Goal: Task Accomplishment & Management: Manage account settings

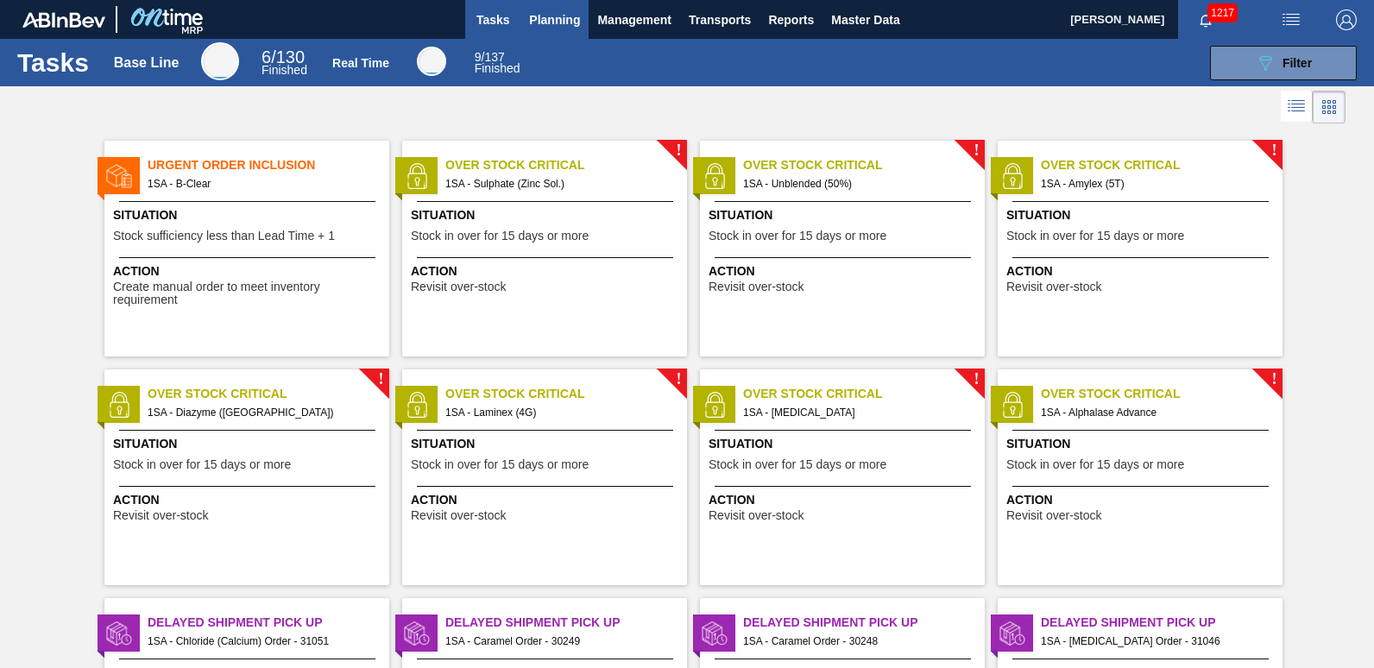
click at [558, 16] on span "Planning" at bounding box center [554, 19] width 51 height 21
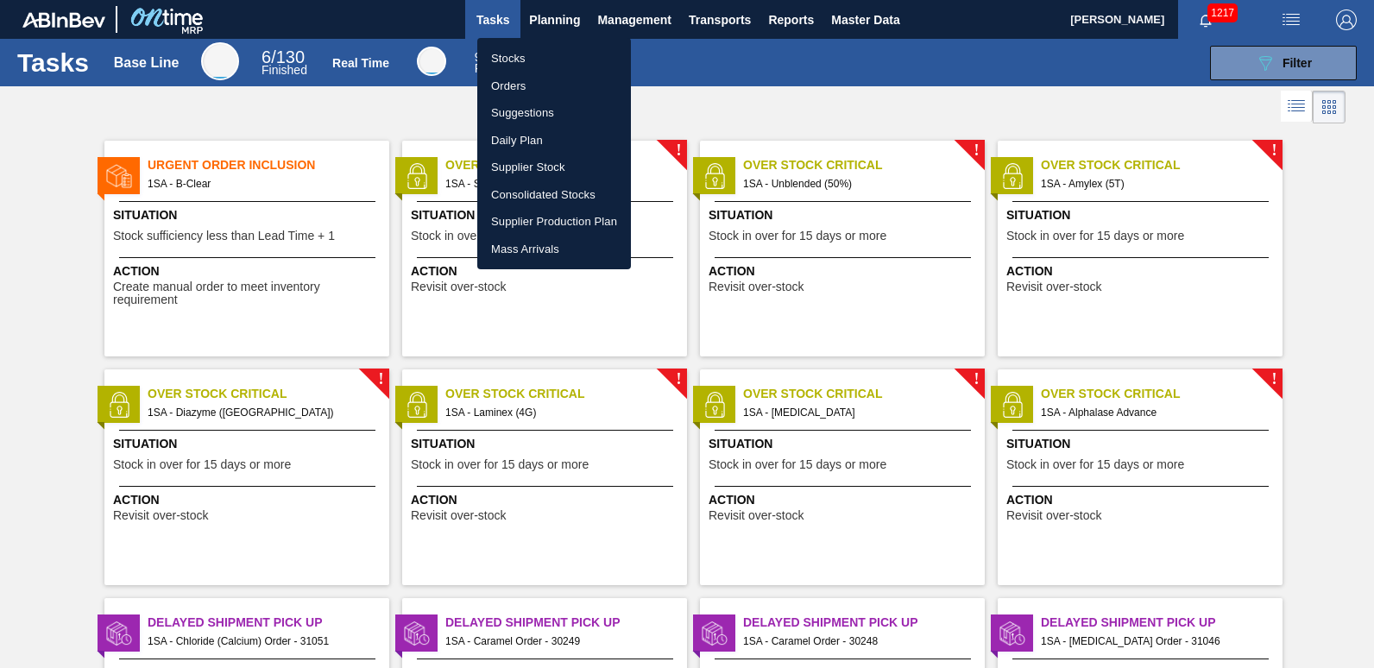
click at [522, 57] on li "Stocks" at bounding box center [554, 59] width 154 height 28
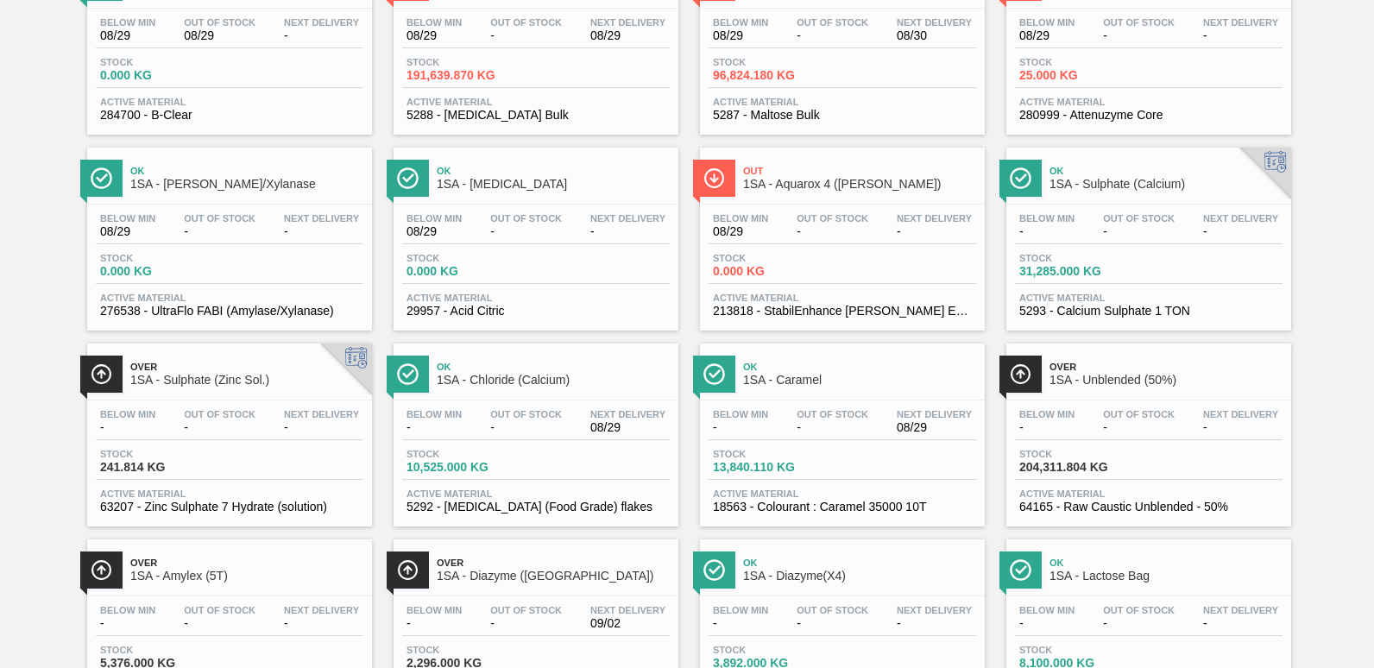
scroll to position [237, 0]
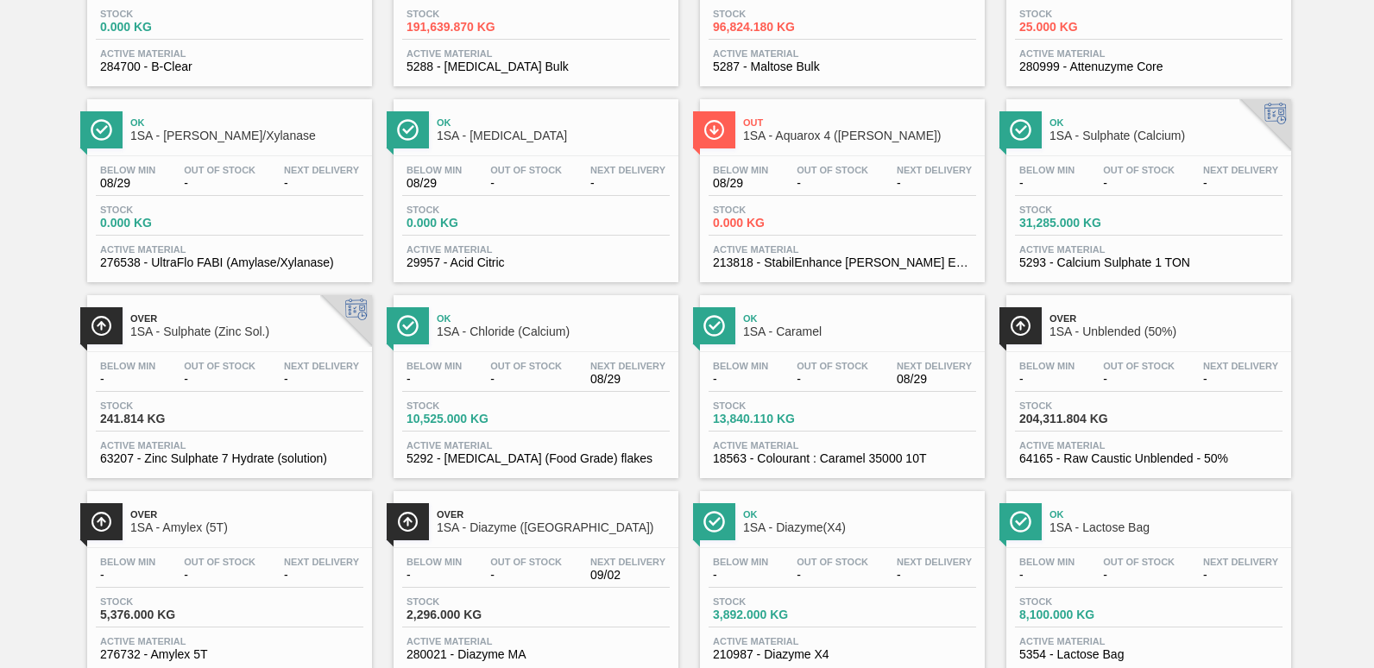
click at [774, 584] on div "Below Min - Out Of Stock - Next Delivery -" at bounding box center [843, 572] width 268 height 31
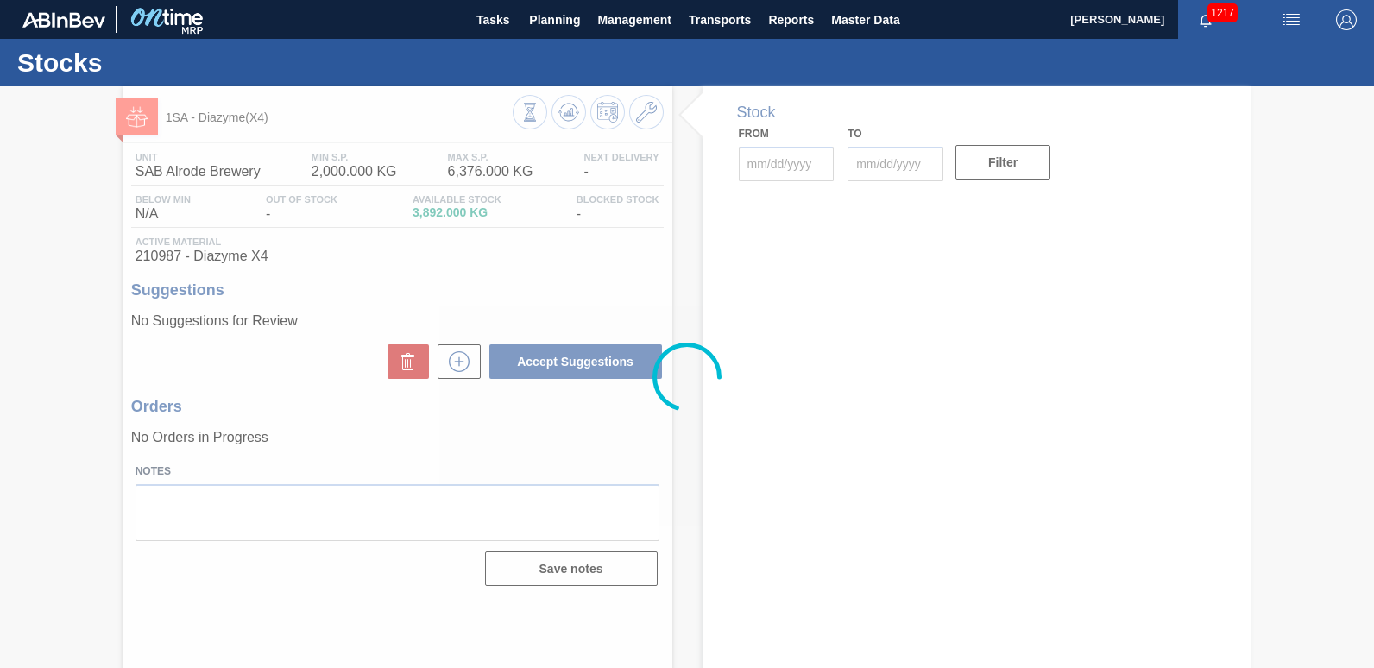
type input "[DATE]"
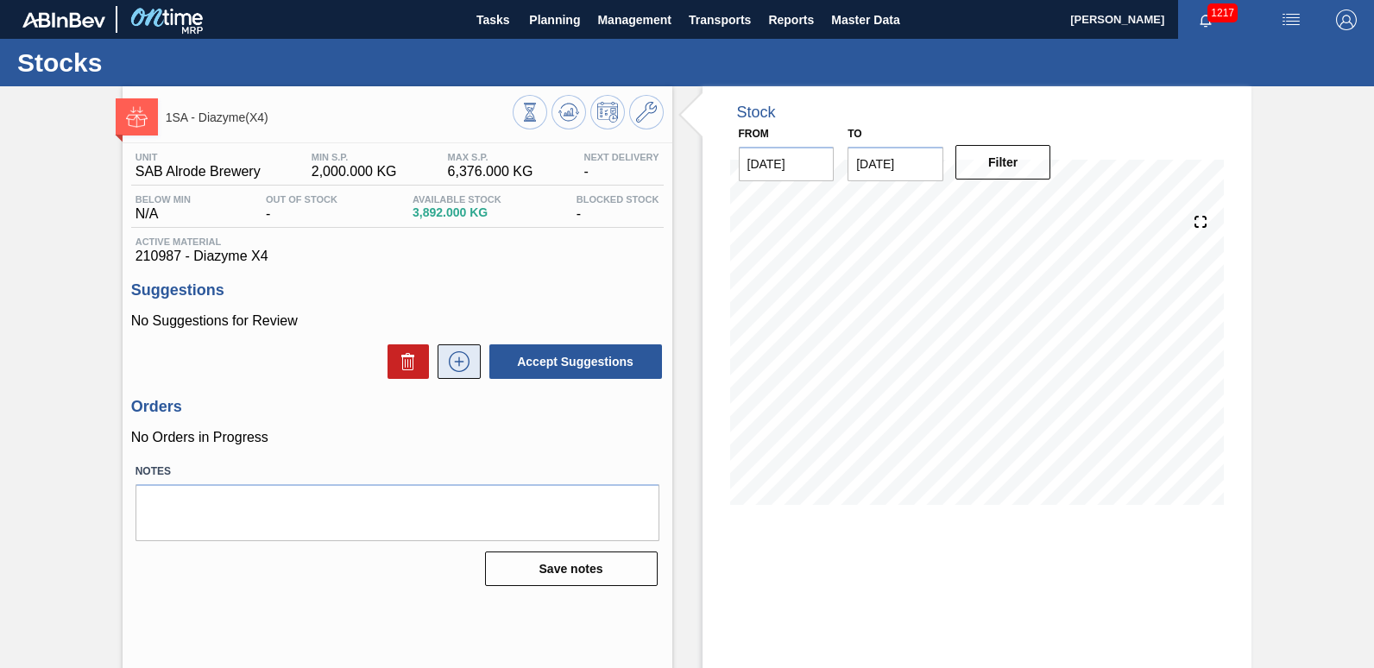
click at [452, 361] on icon at bounding box center [459, 361] width 28 height 21
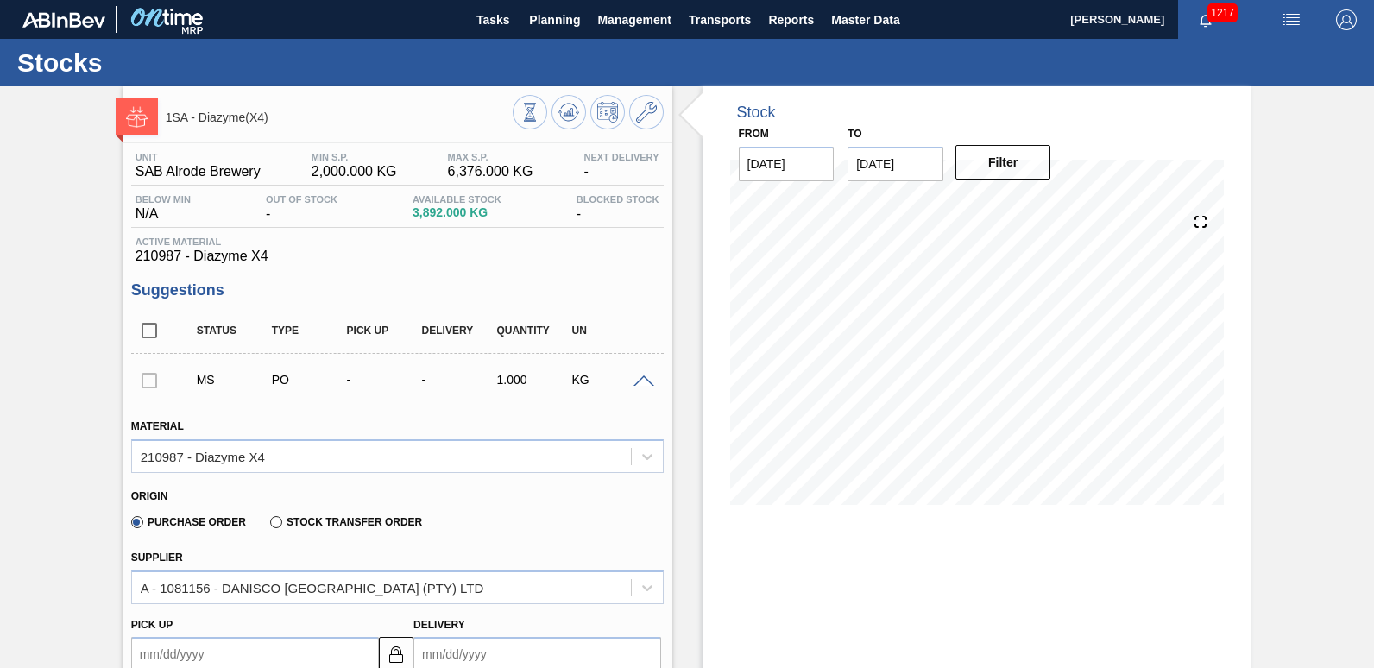
drag, startPoint x: 1370, startPoint y: 301, endPoint x: 1373, endPoint y: 323, distance: 21.9
click at [1372, 341] on main "Tasks Planning Management Transports Reports Master Data [PERSON_NAME] 1217 Mar…" at bounding box center [687, 334] width 1374 height 668
drag, startPoint x: 1371, startPoint y: 307, endPoint x: 1370, endPoint y: 350, distance: 43.2
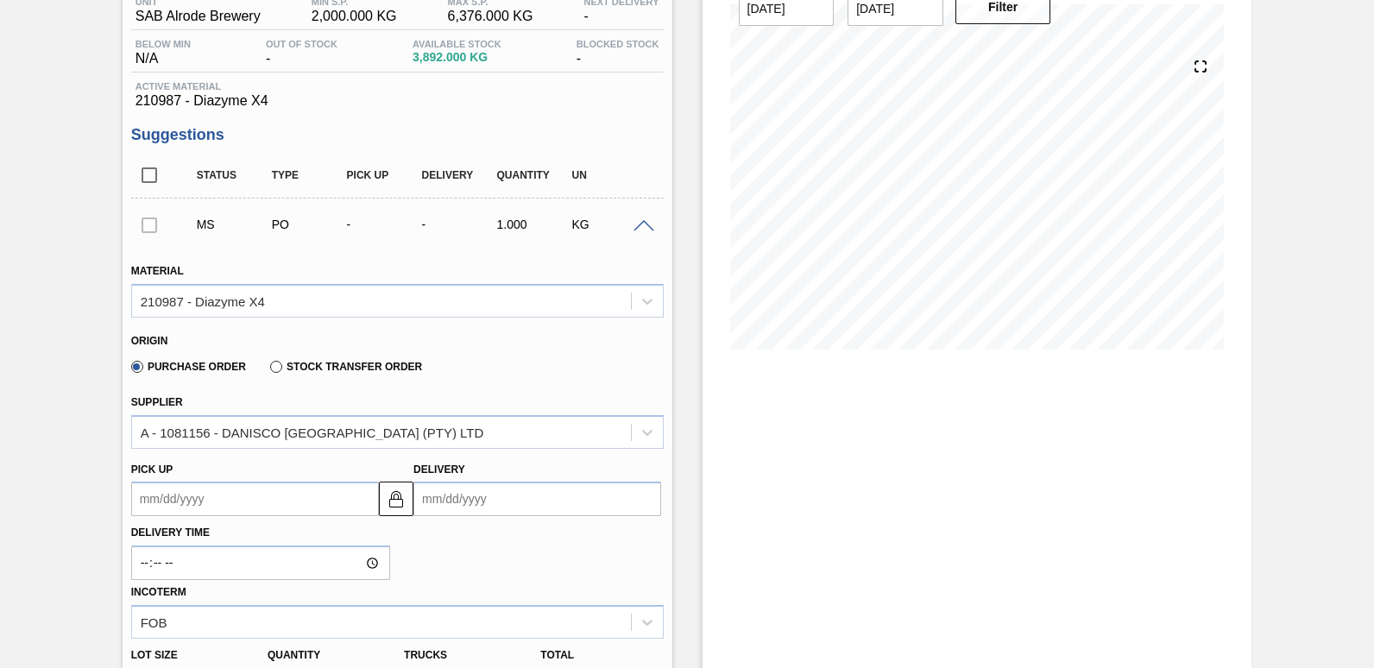
scroll to position [157, 0]
click at [461, 502] on input "Delivery" at bounding box center [538, 497] width 248 height 35
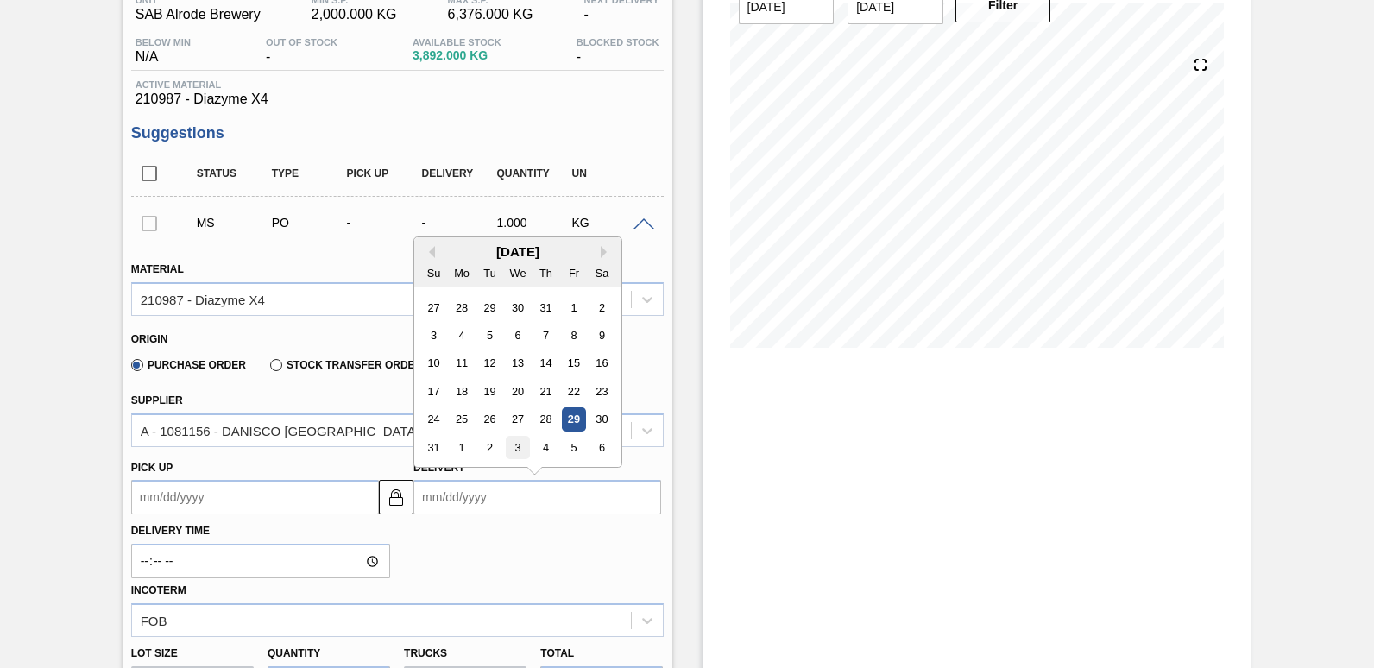
click at [519, 447] on div "3" at bounding box center [518, 447] width 23 height 23
type up3238594813 "[DATE]"
type input "[DATE]"
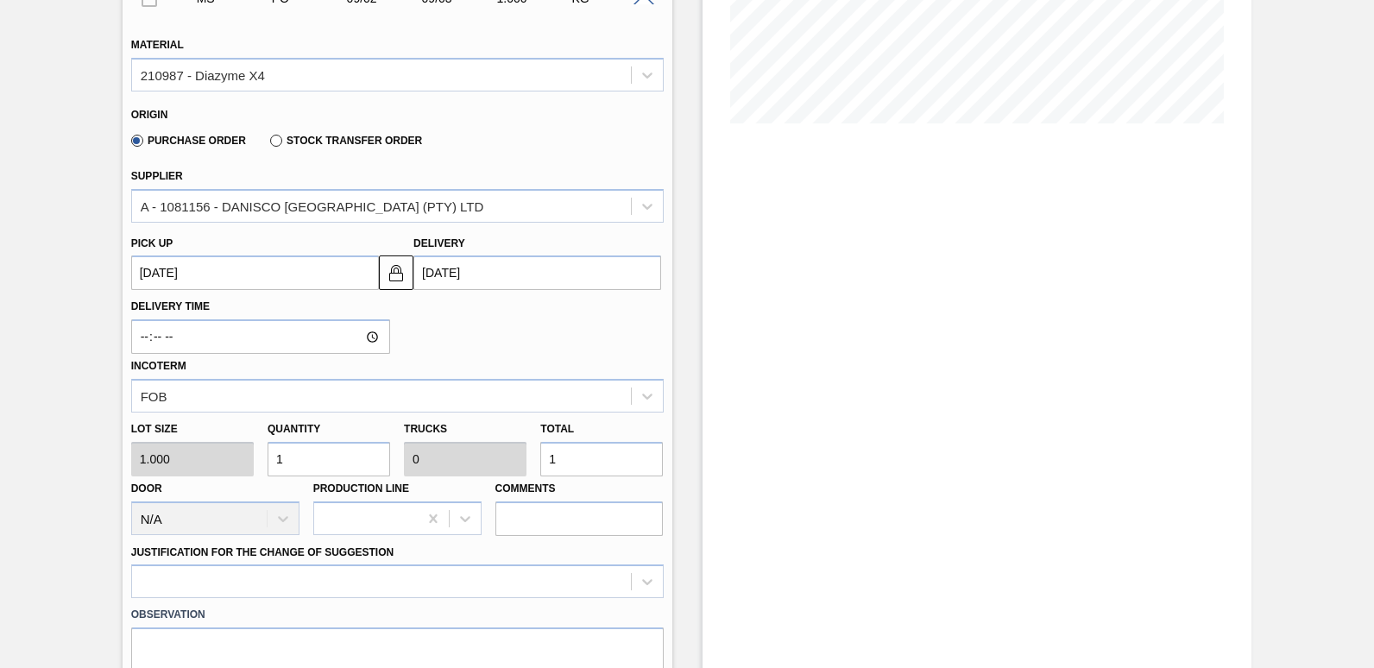
scroll to position [383, 0]
click at [574, 457] on input "1" at bounding box center [601, 457] width 123 height 35
type input "0"
type input "4"
type input "0.001"
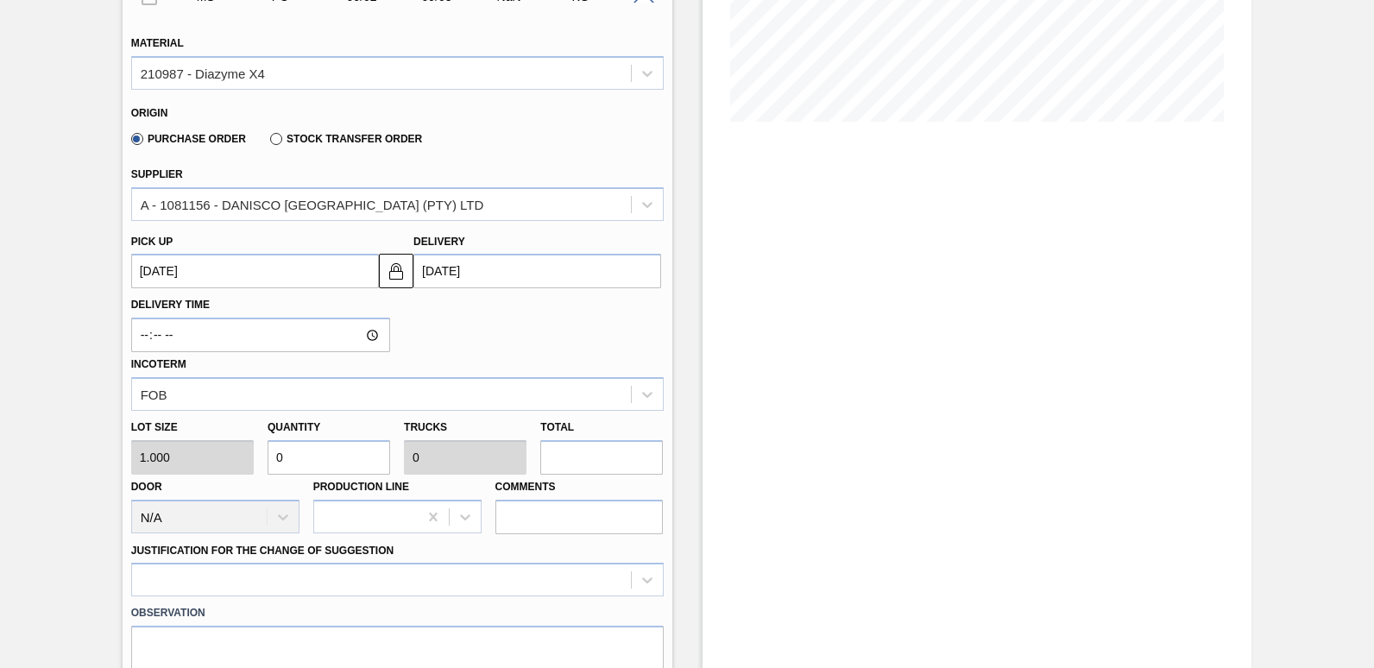
type input "4"
type input "44"
type input "0.01"
type input "44"
type input "448"
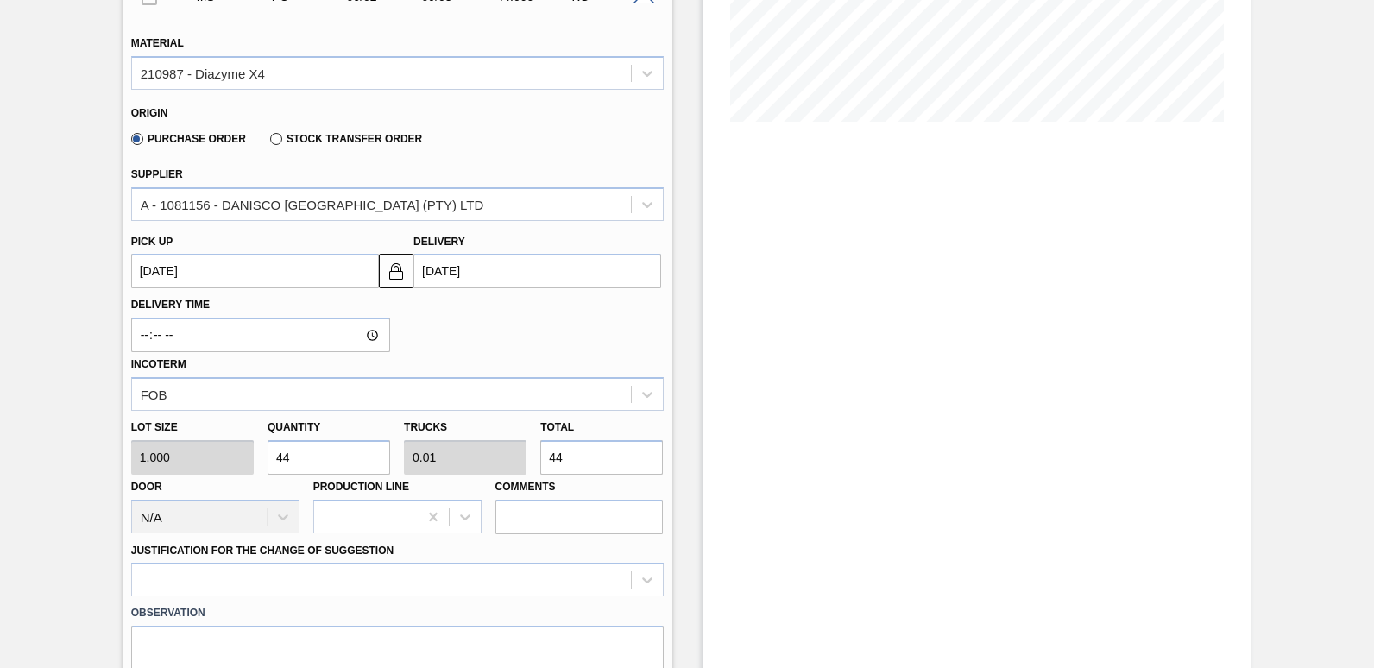
type input "0.1"
type input "448"
type input "4,480"
type input "1"
type input "4,480"
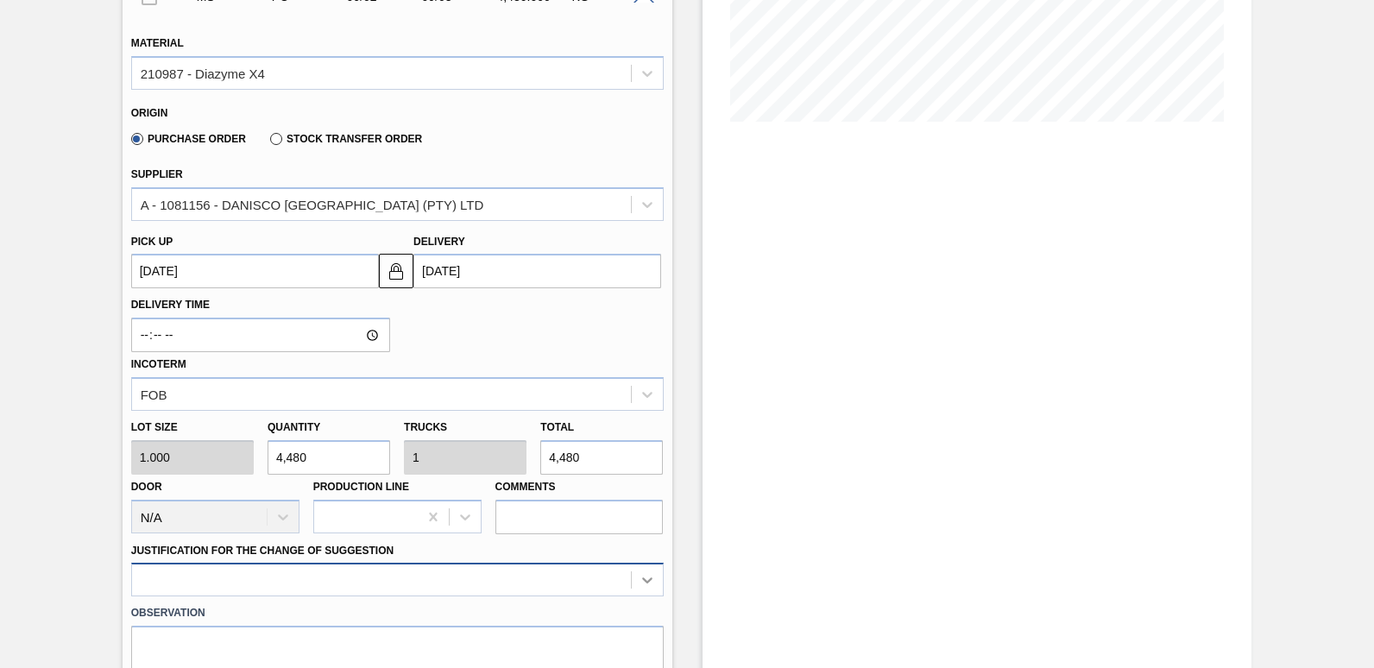
click at [646, 578] on div at bounding box center [397, 580] width 533 height 34
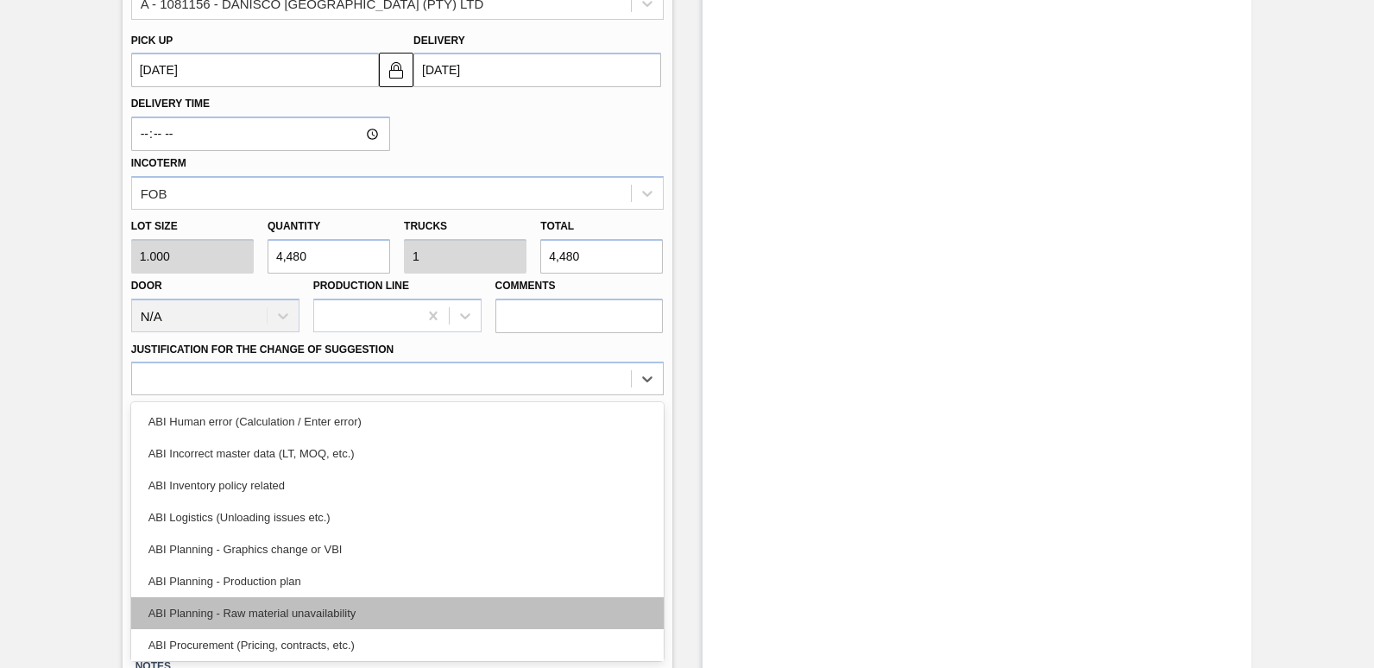
click at [301, 611] on div "ABI Planning - Raw material unavailability" at bounding box center [397, 613] width 533 height 32
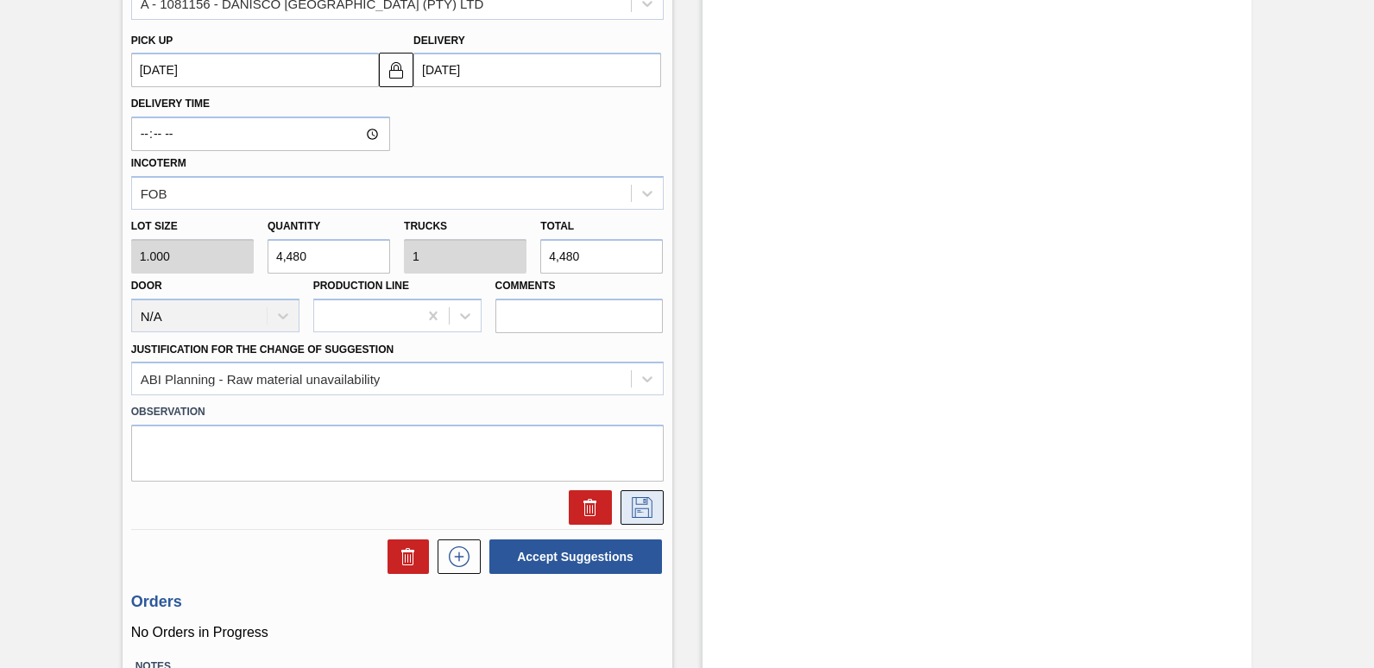
click at [645, 510] on icon at bounding box center [642, 507] width 28 height 21
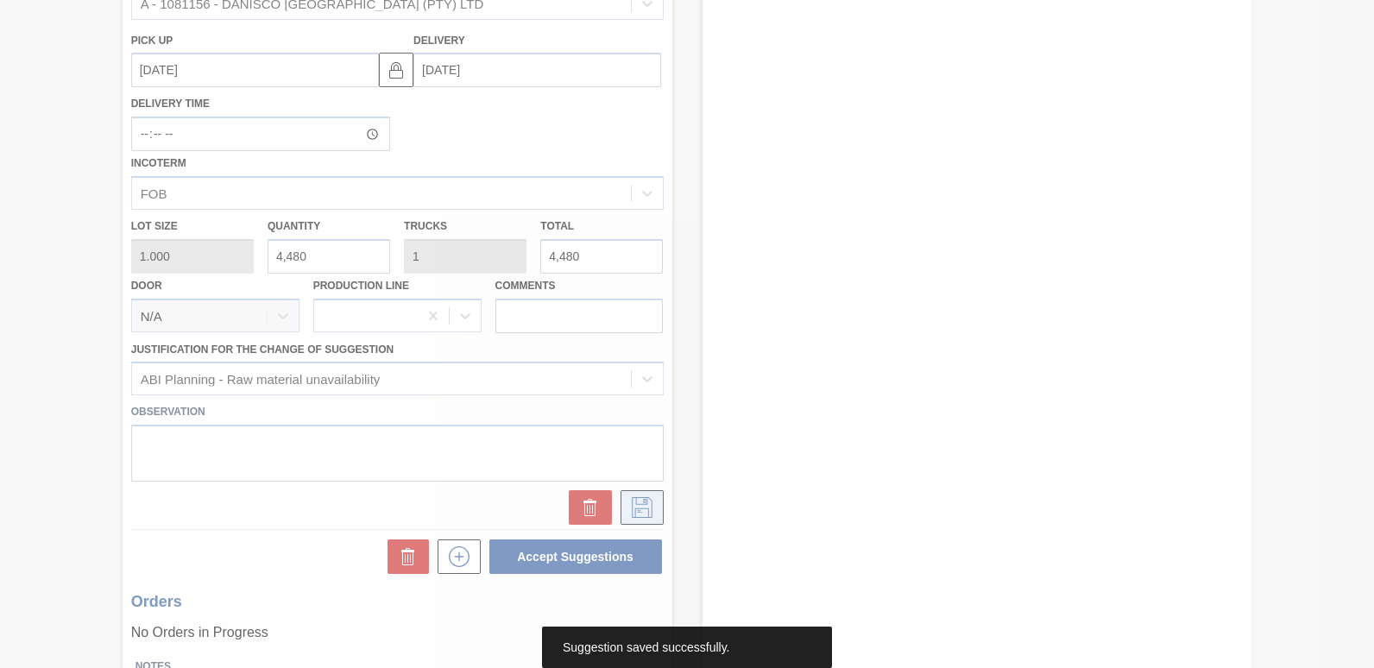
scroll to position [74, 0]
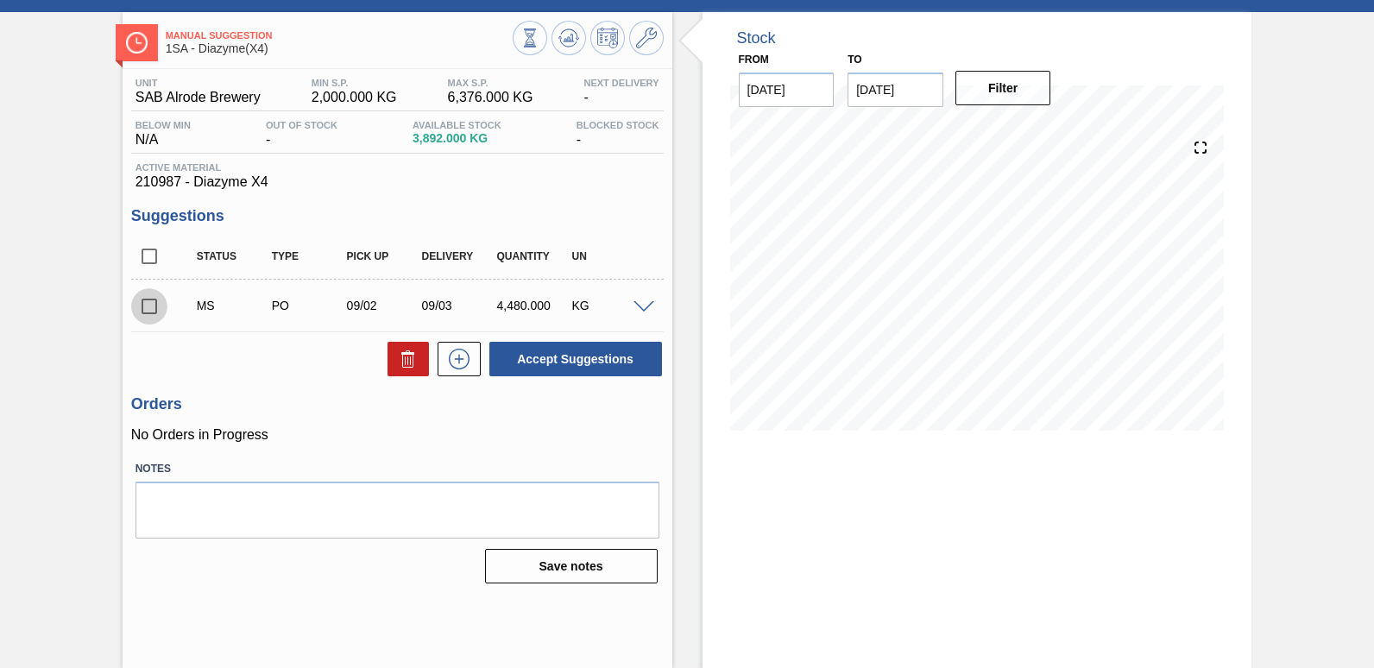
click at [148, 309] on input "checkbox" at bounding box center [149, 306] width 36 height 36
click at [565, 358] on button "Accept Suggestions" at bounding box center [575, 359] width 173 height 35
checkbox input "false"
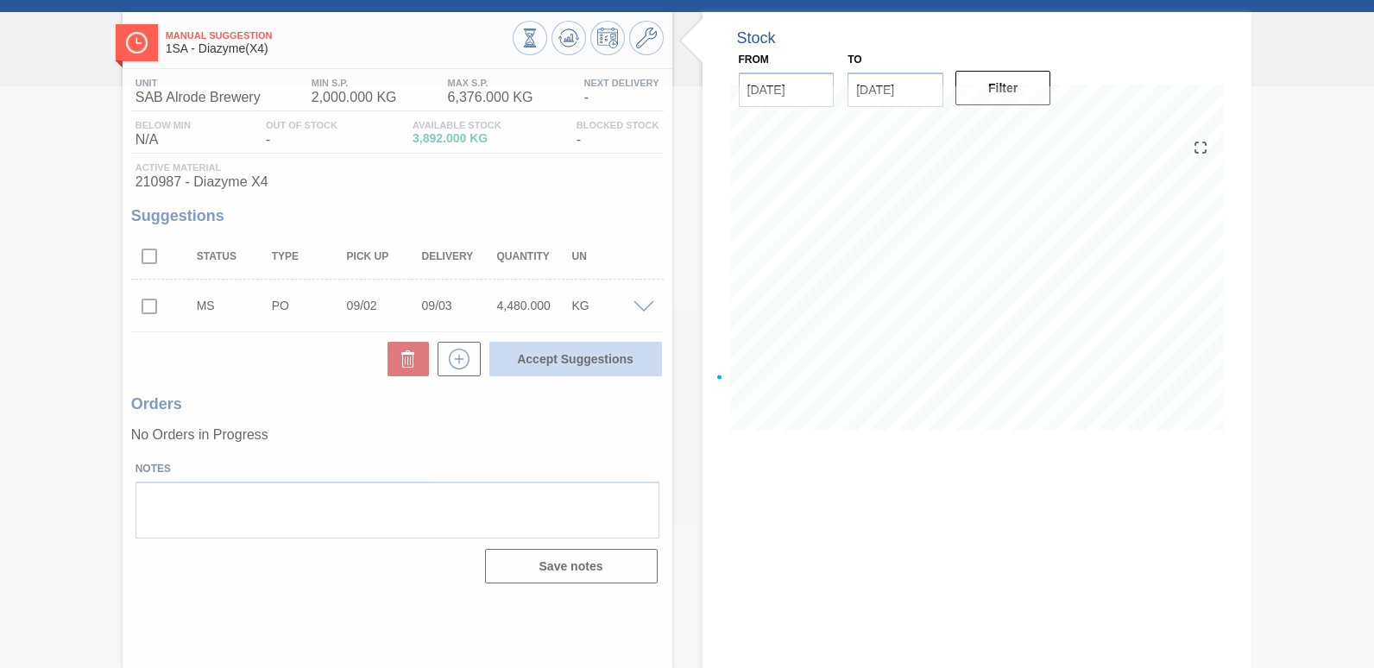
click at [565, 358] on div at bounding box center [687, 377] width 1374 height 582
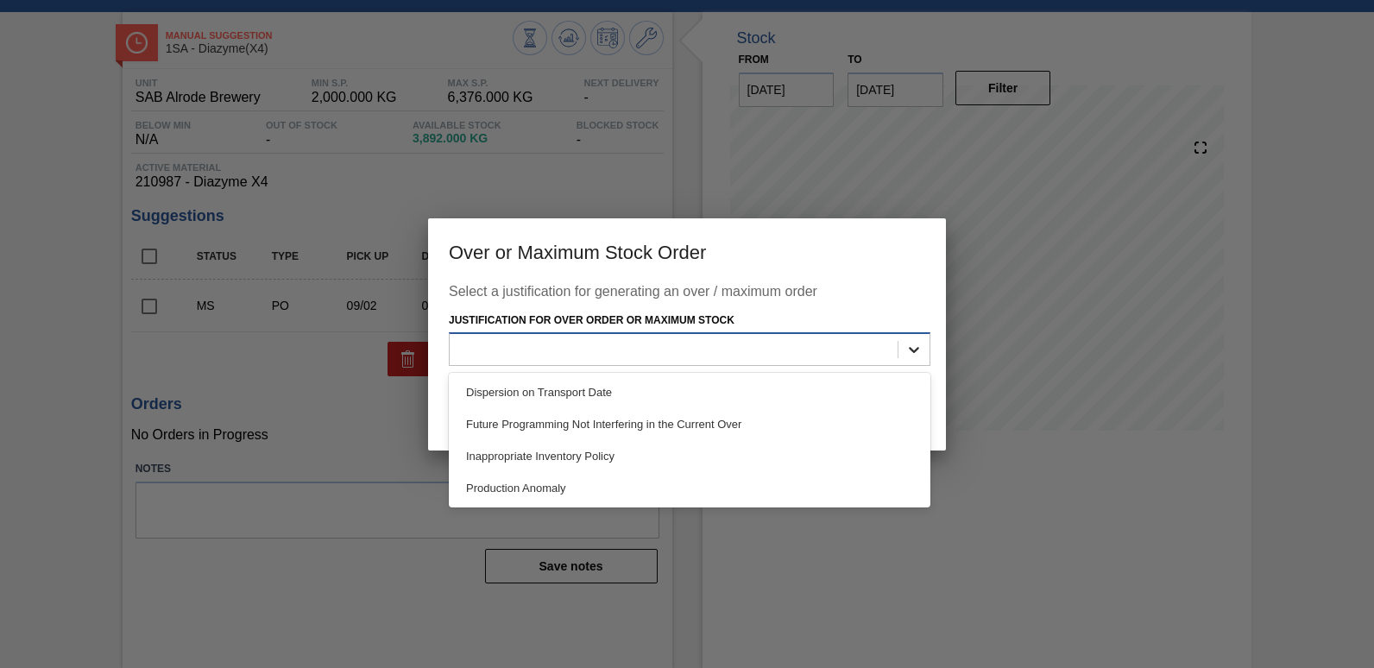
click at [916, 350] on icon at bounding box center [914, 350] width 10 height 6
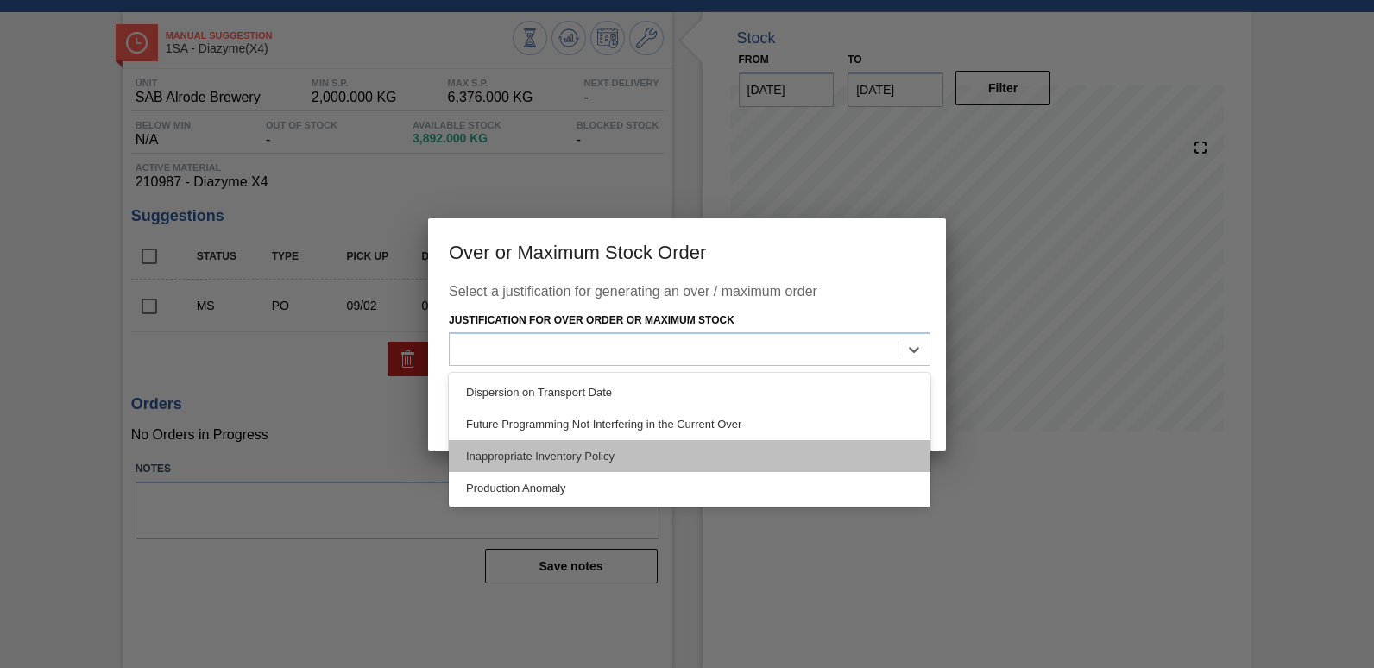
click at [600, 451] on div "Inappropriate Inventory Policy" at bounding box center [690, 456] width 482 height 32
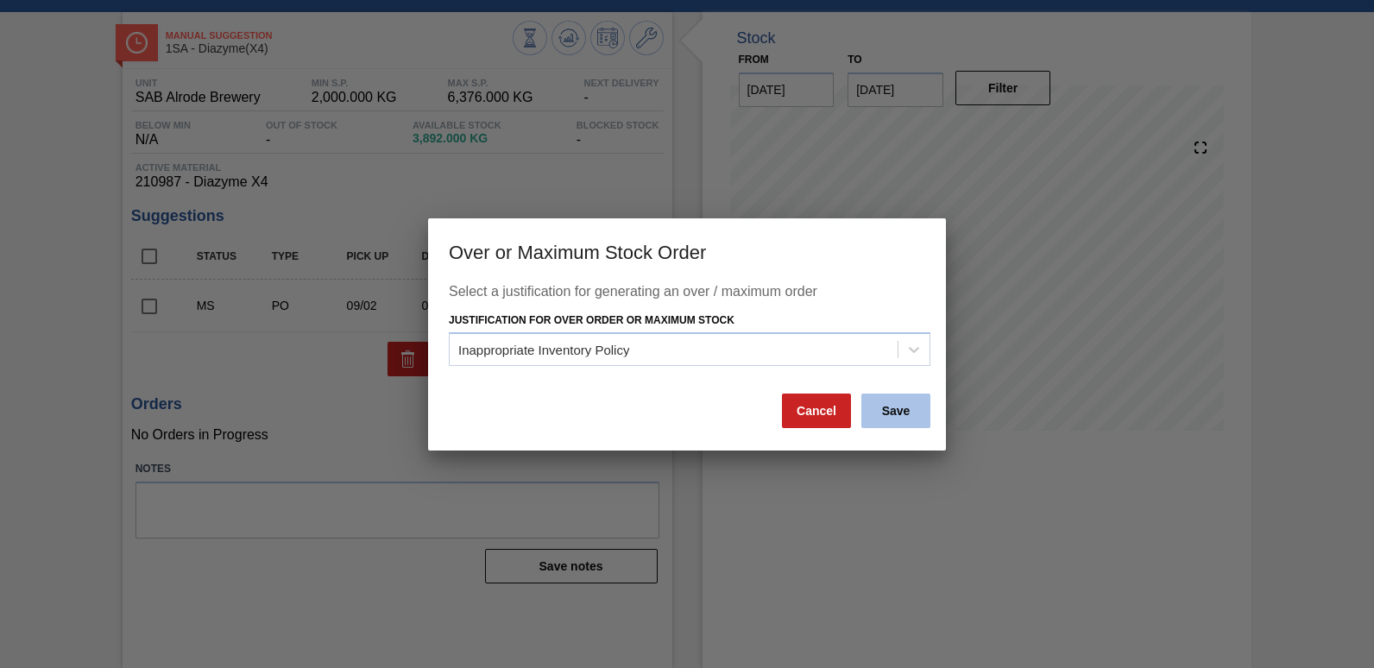
click at [905, 409] on button "Save" at bounding box center [896, 411] width 69 height 35
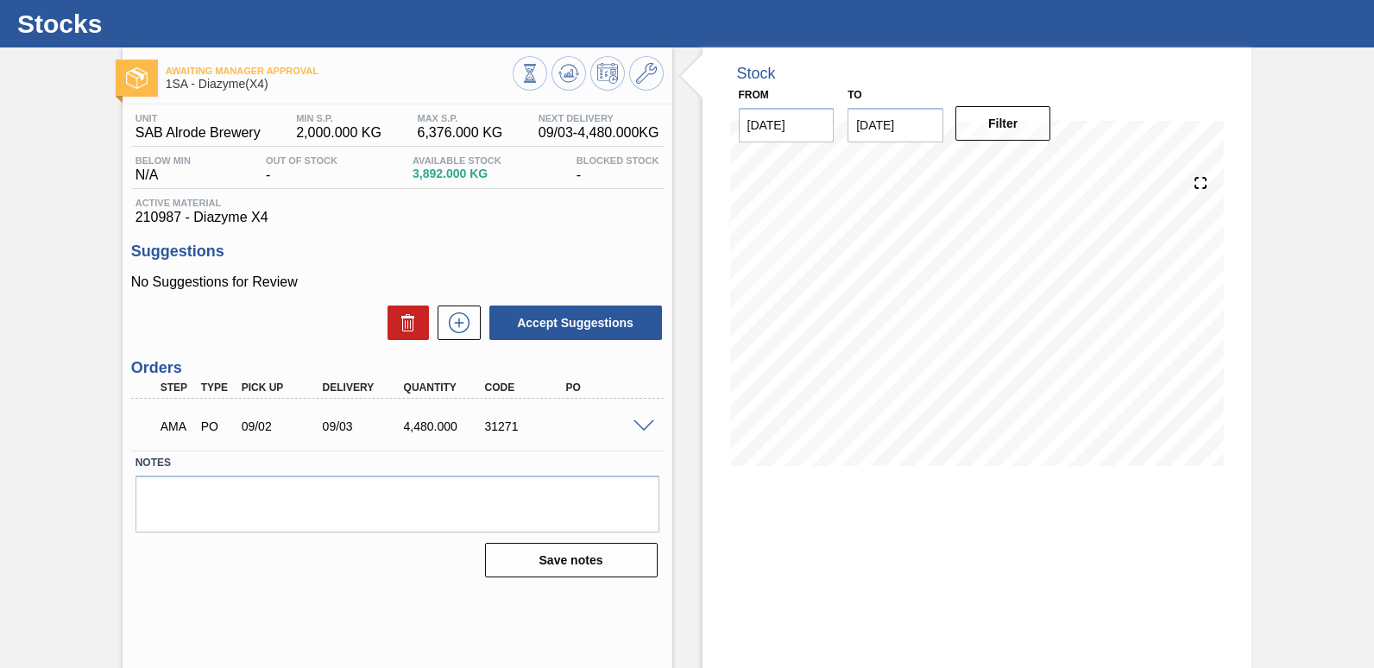
scroll to position [0, 0]
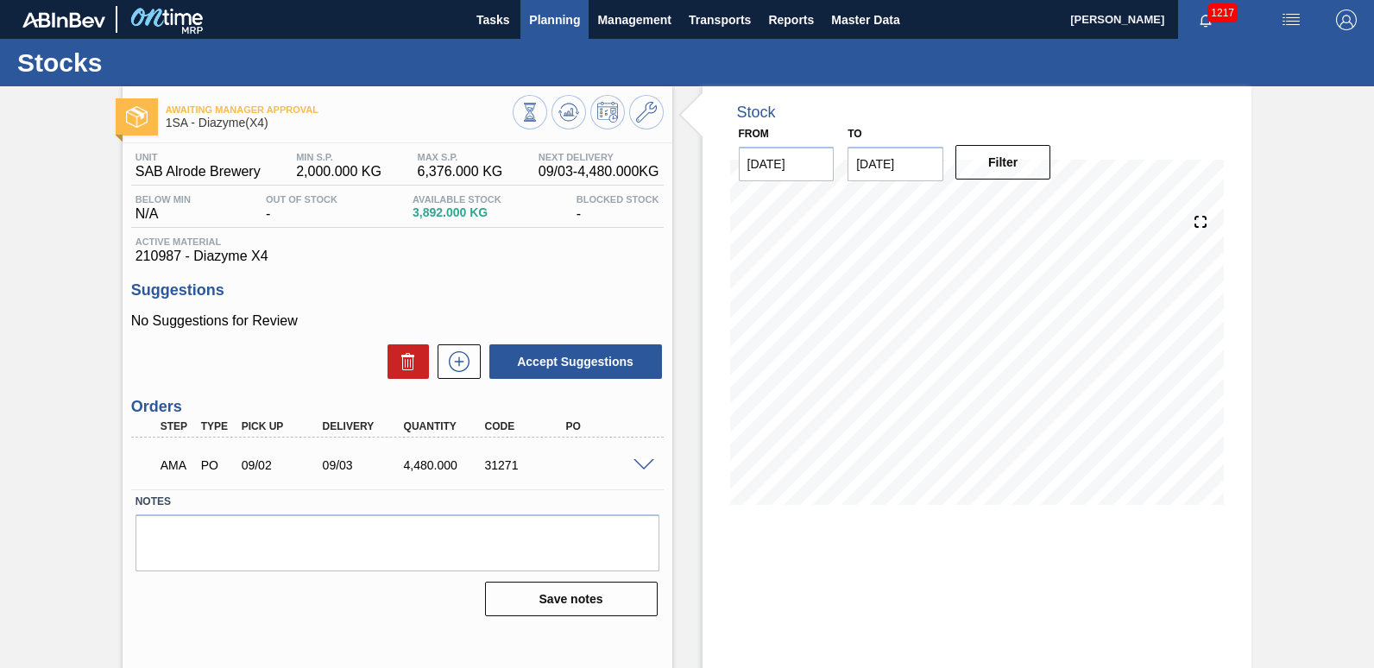
click at [549, 17] on span "Planning" at bounding box center [554, 19] width 51 height 21
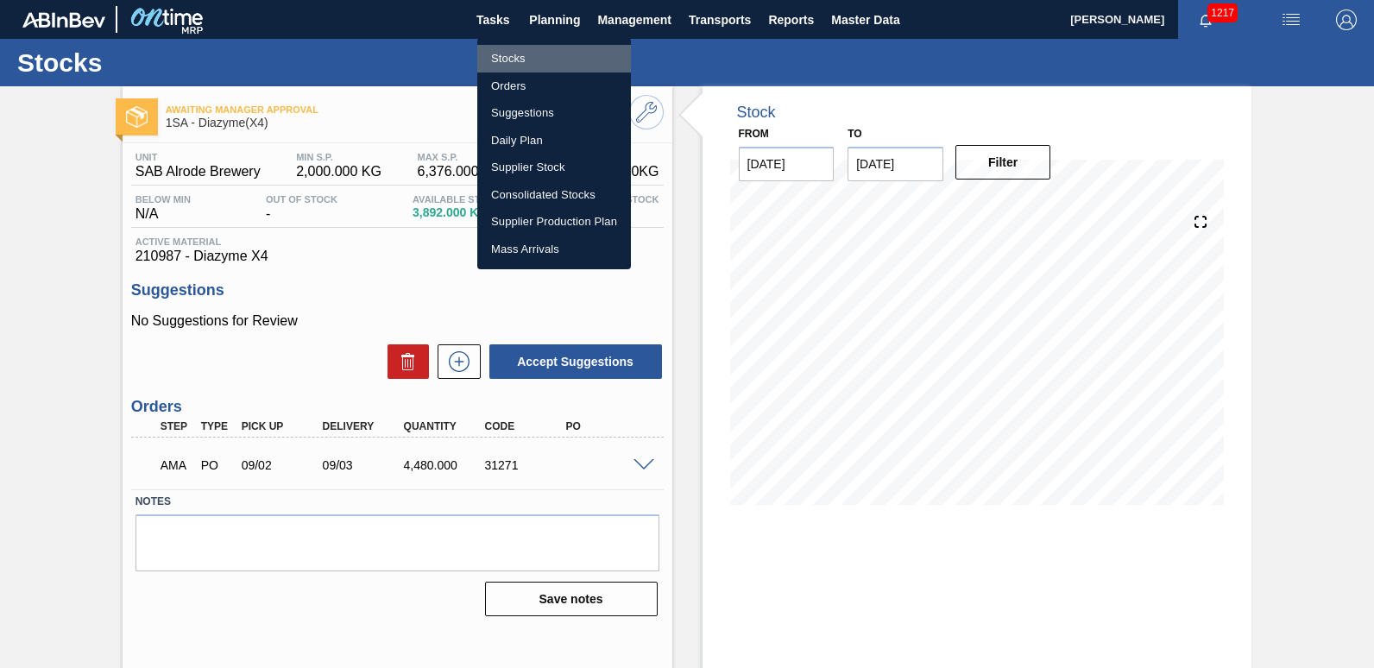
click at [528, 56] on li "Stocks" at bounding box center [554, 59] width 154 height 28
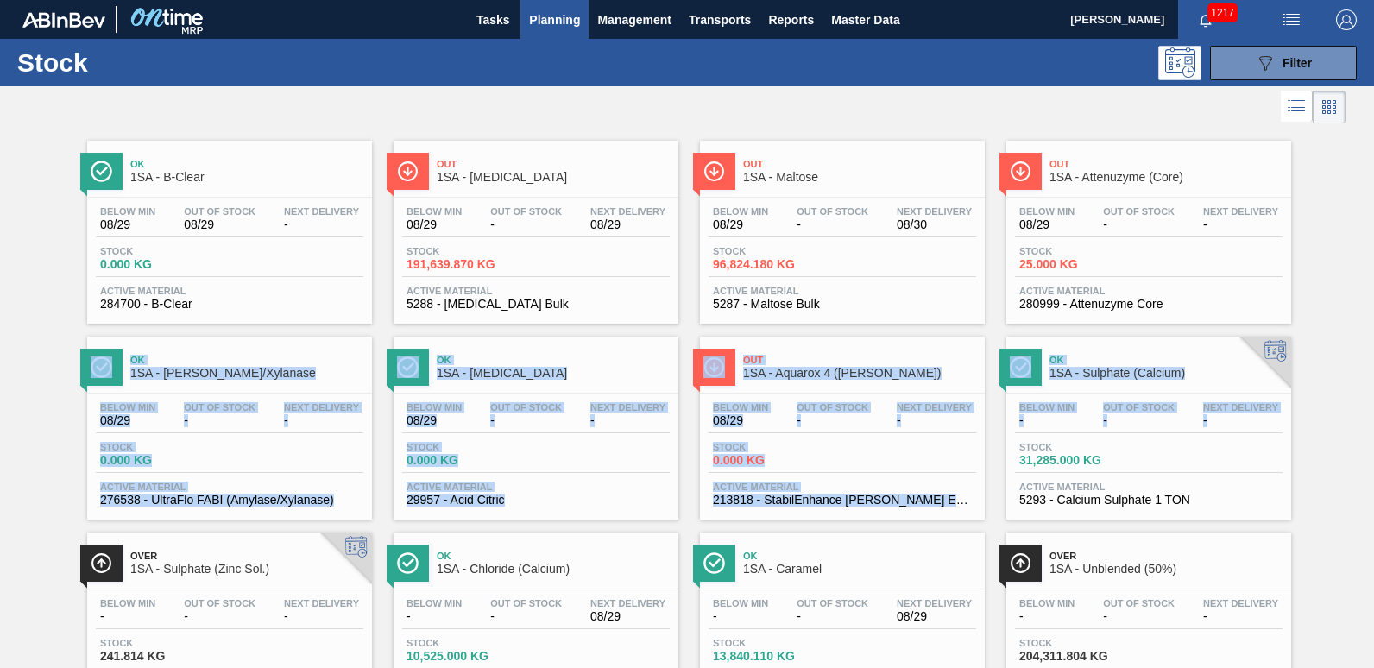
drag, startPoint x: 1370, startPoint y: 315, endPoint x: 1372, endPoint y: 426, distance: 110.5
click at [1372, 426] on main "Tasks Planning Management Transports Reports Master Data [PERSON_NAME] 1217 Mar…" at bounding box center [687, 334] width 1374 height 668
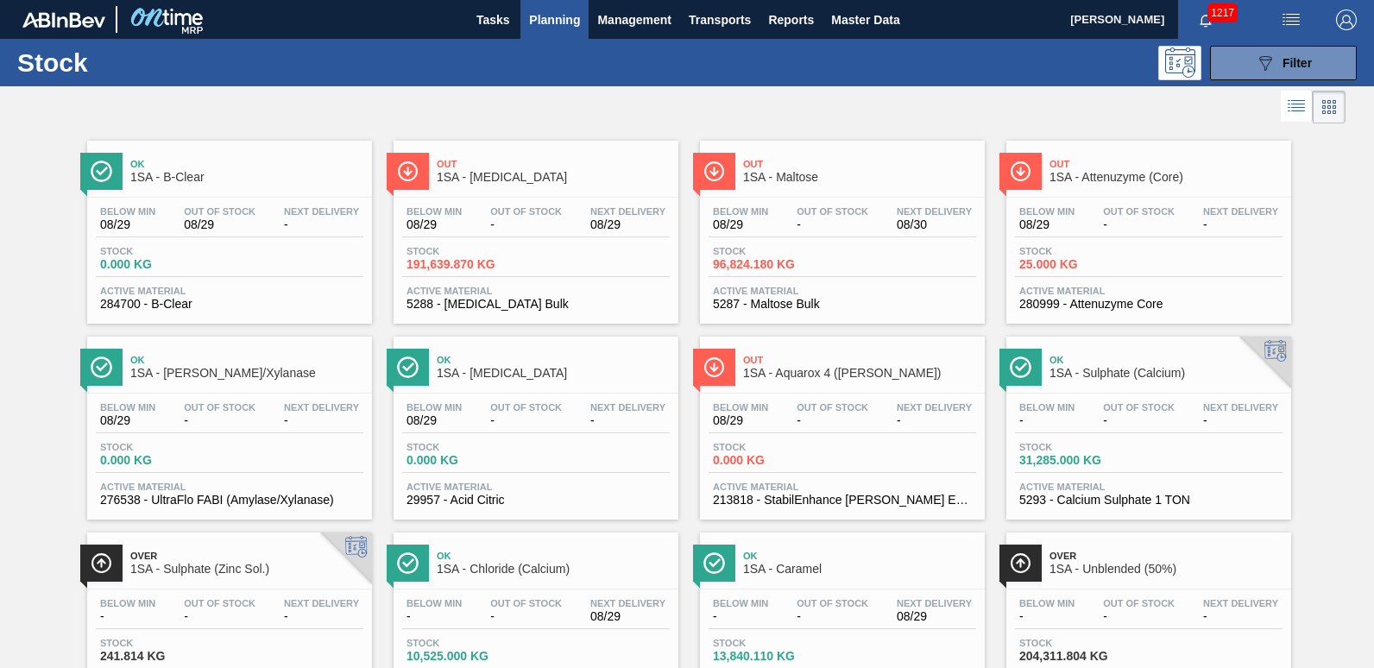
drag, startPoint x: 1372, startPoint y: 426, endPoint x: 1345, endPoint y: 207, distance: 220.0
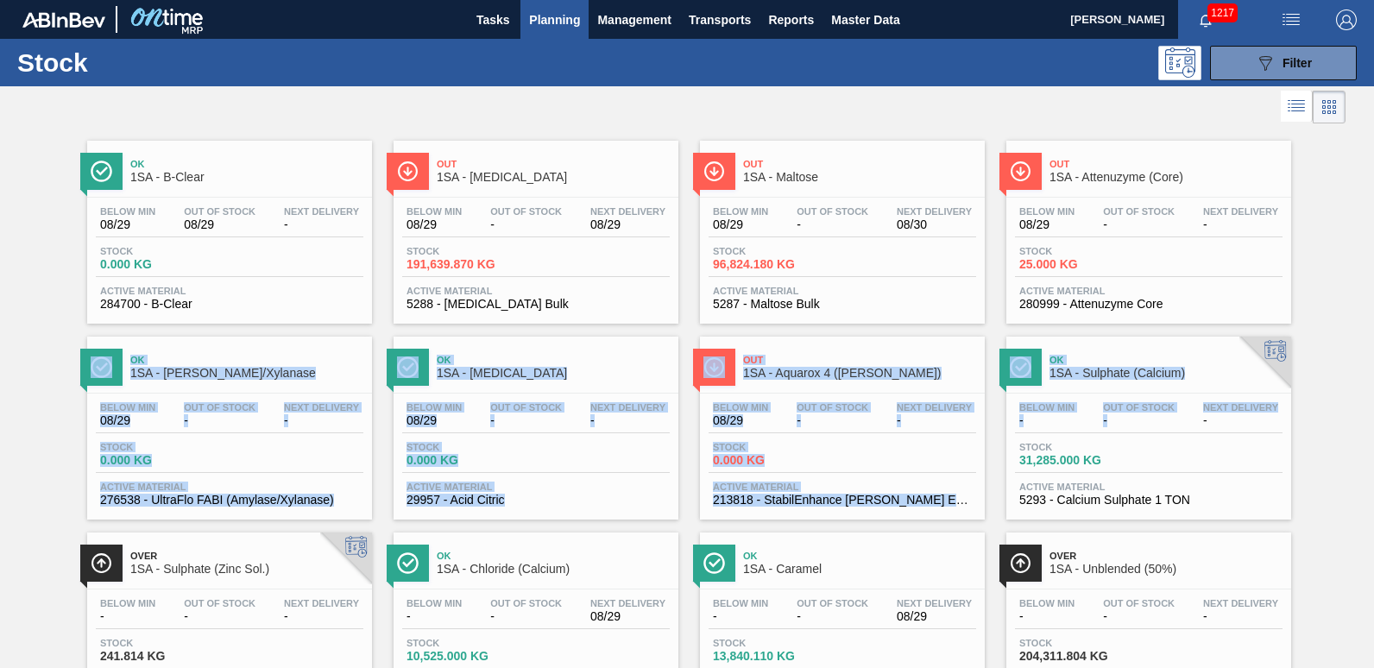
drag, startPoint x: 1371, startPoint y: 298, endPoint x: 1366, endPoint y: 395, distance: 96.8
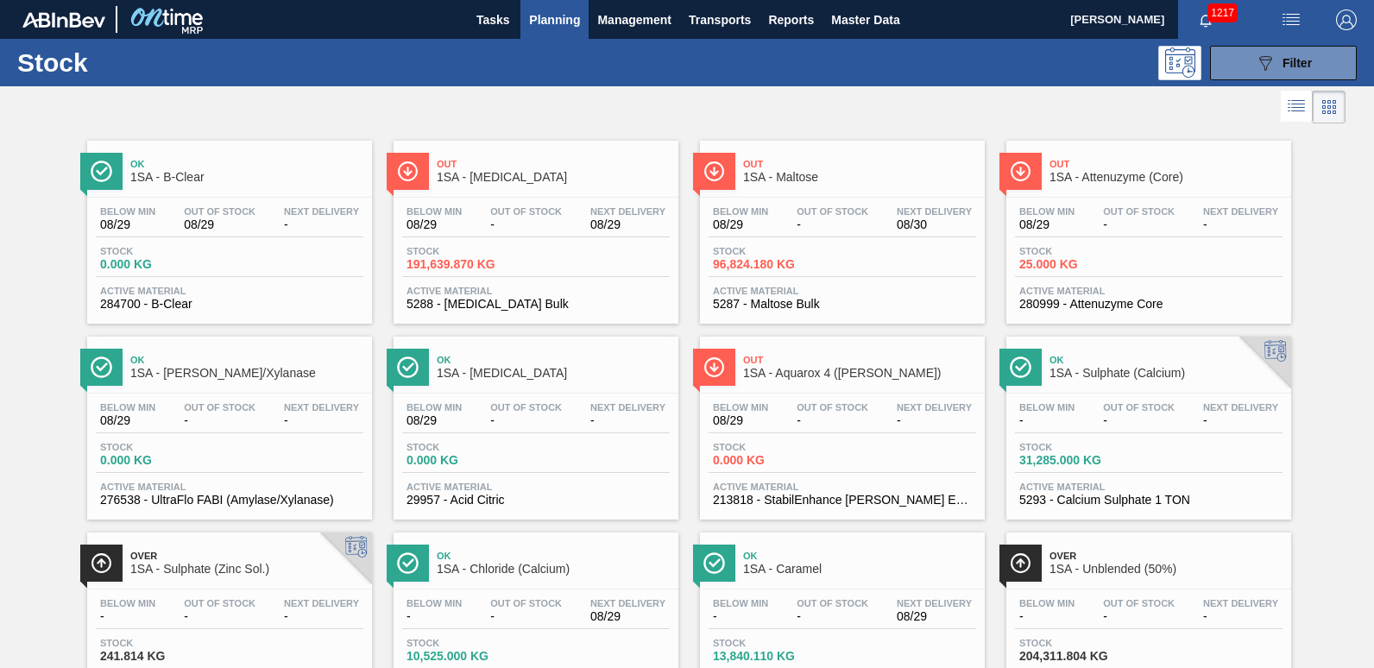
drag, startPoint x: 1366, startPoint y: 395, endPoint x: 1337, endPoint y: 219, distance: 177.5
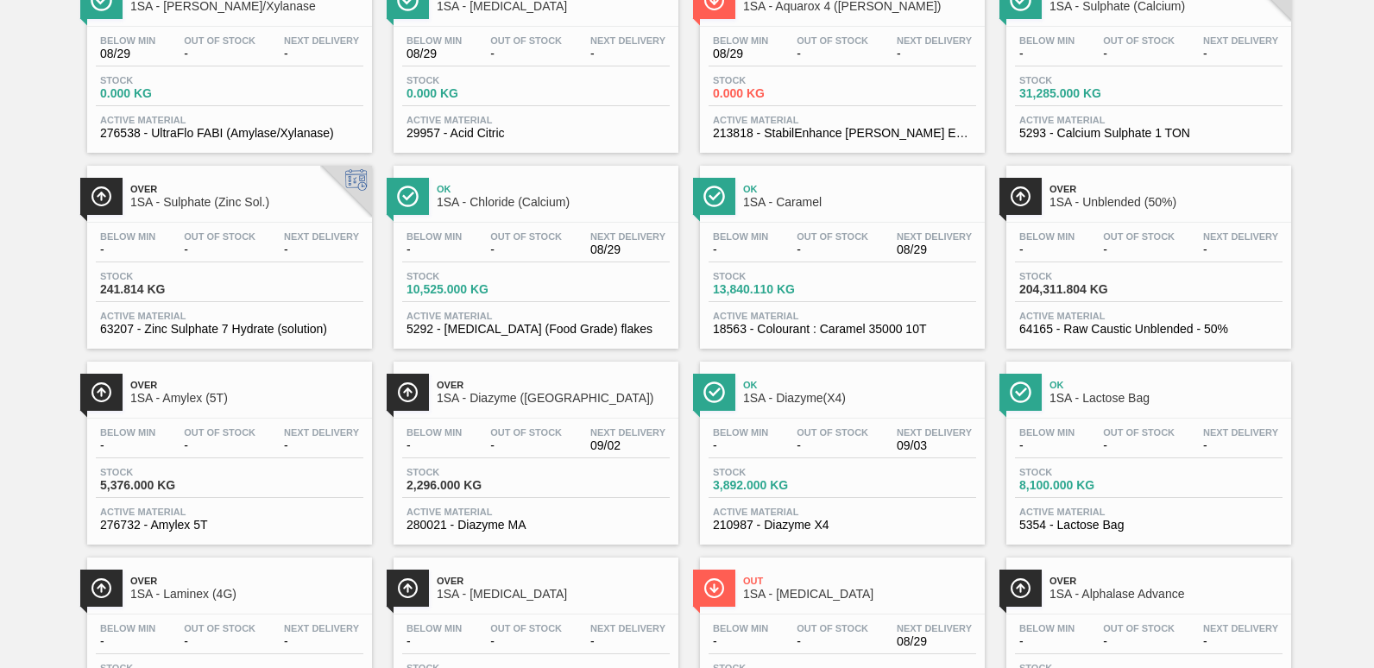
scroll to position [372, 0]
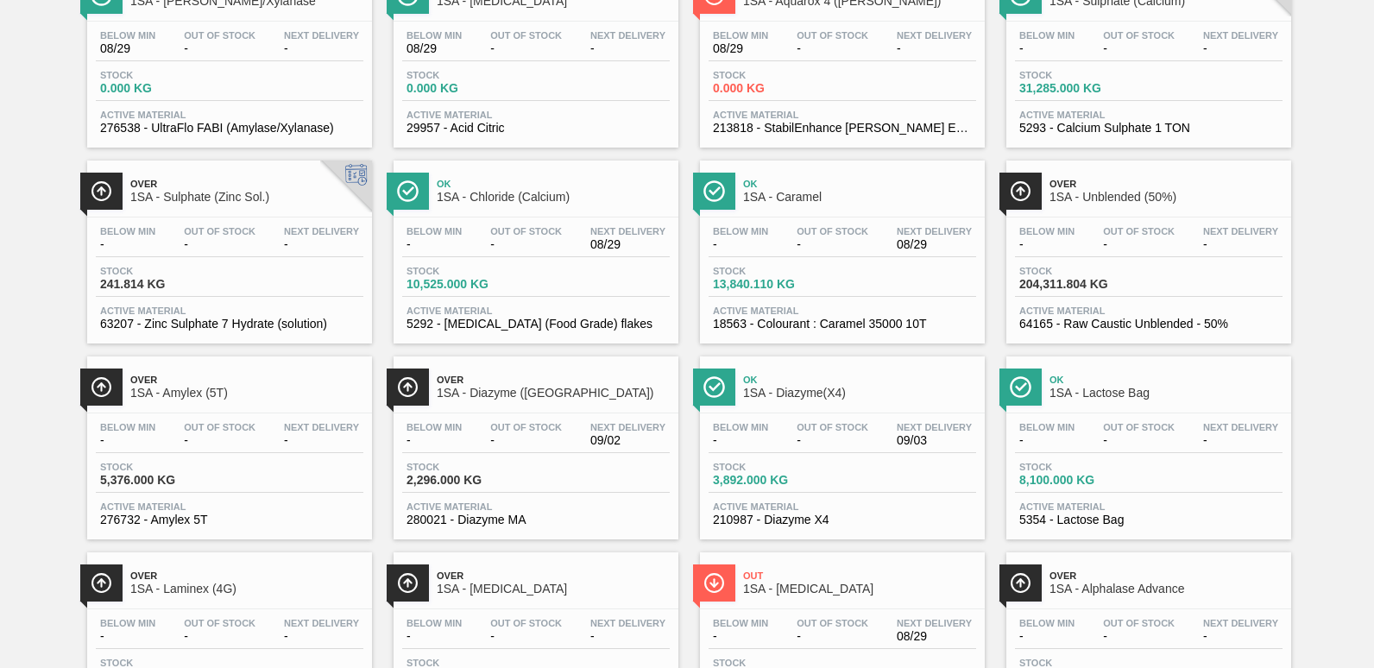
click at [187, 622] on span "Out Of Stock" at bounding box center [220, 623] width 72 height 10
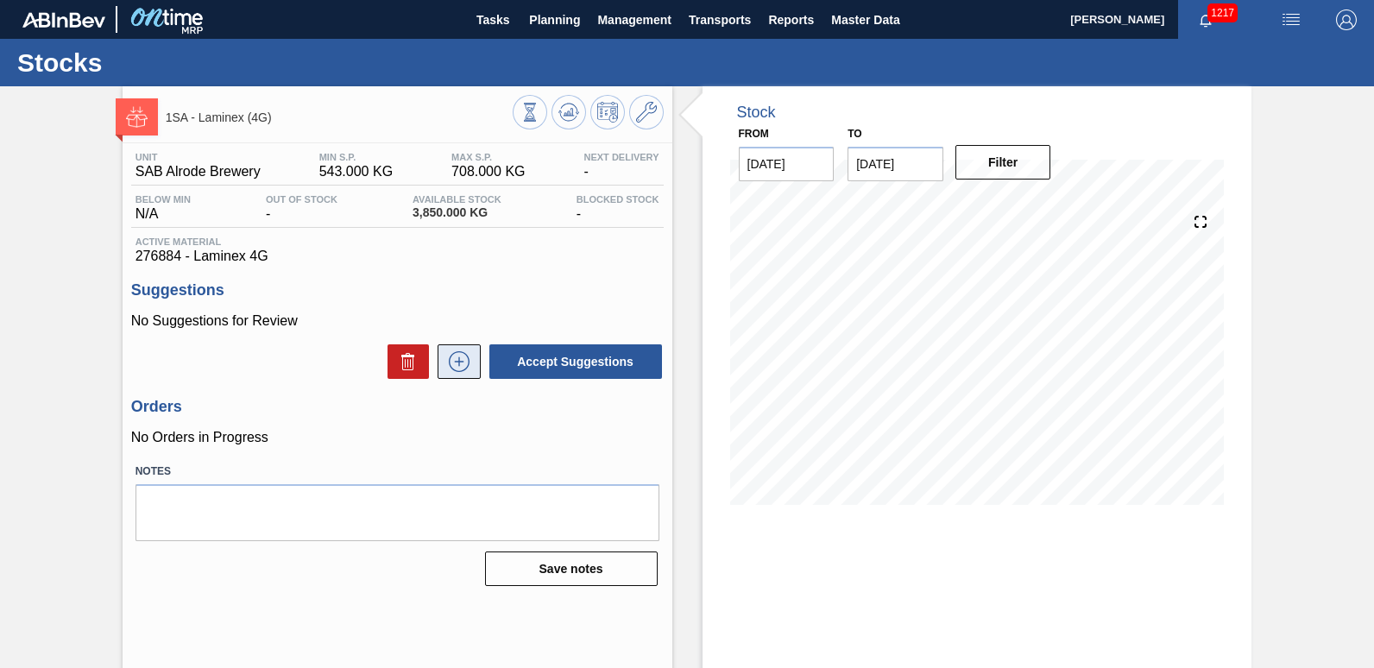
click at [459, 363] on icon at bounding box center [459, 361] width 28 height 21
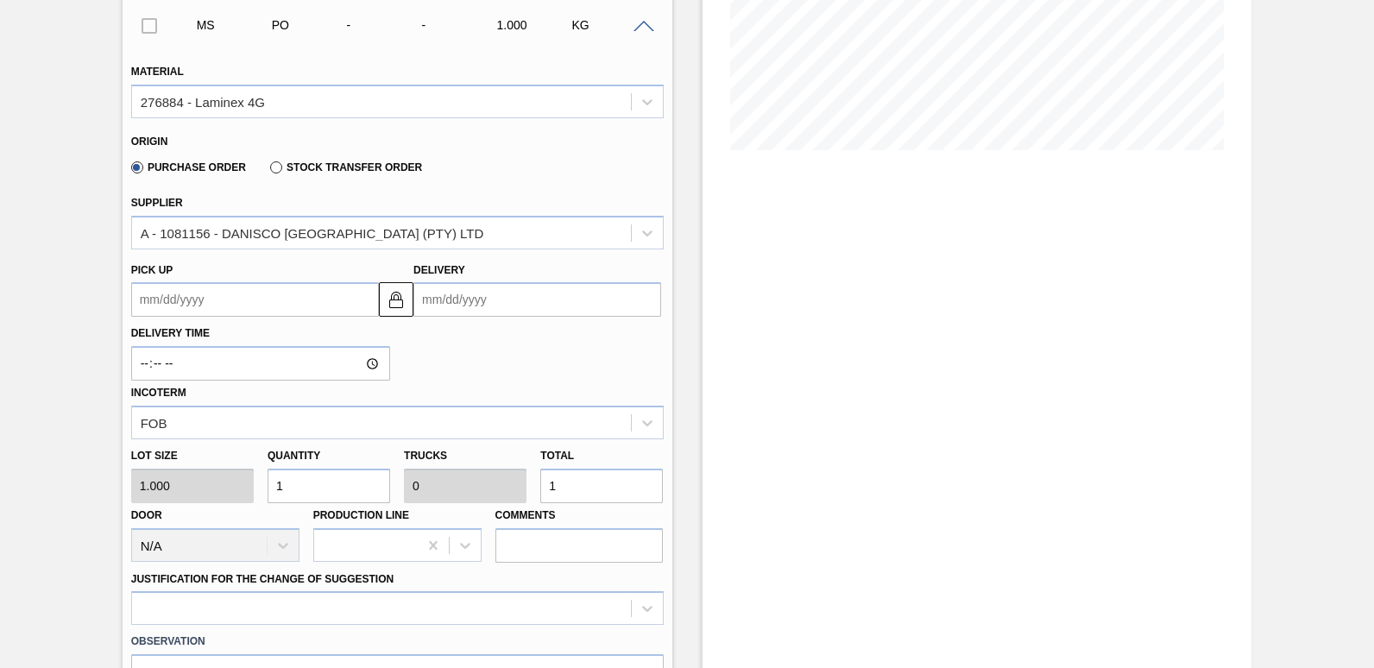
scroll to position [453, 0]
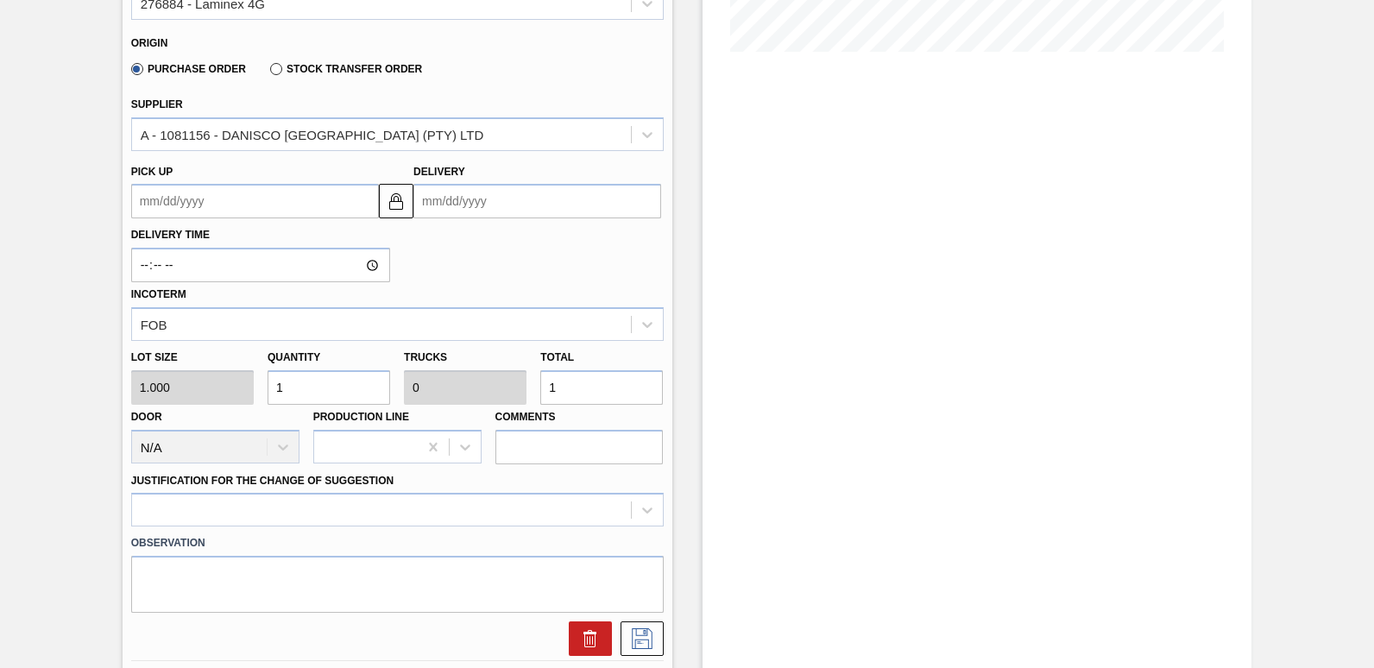
click at [465, 205] on input "Delivery" at bounding box center [538, 201] width 248 height 35
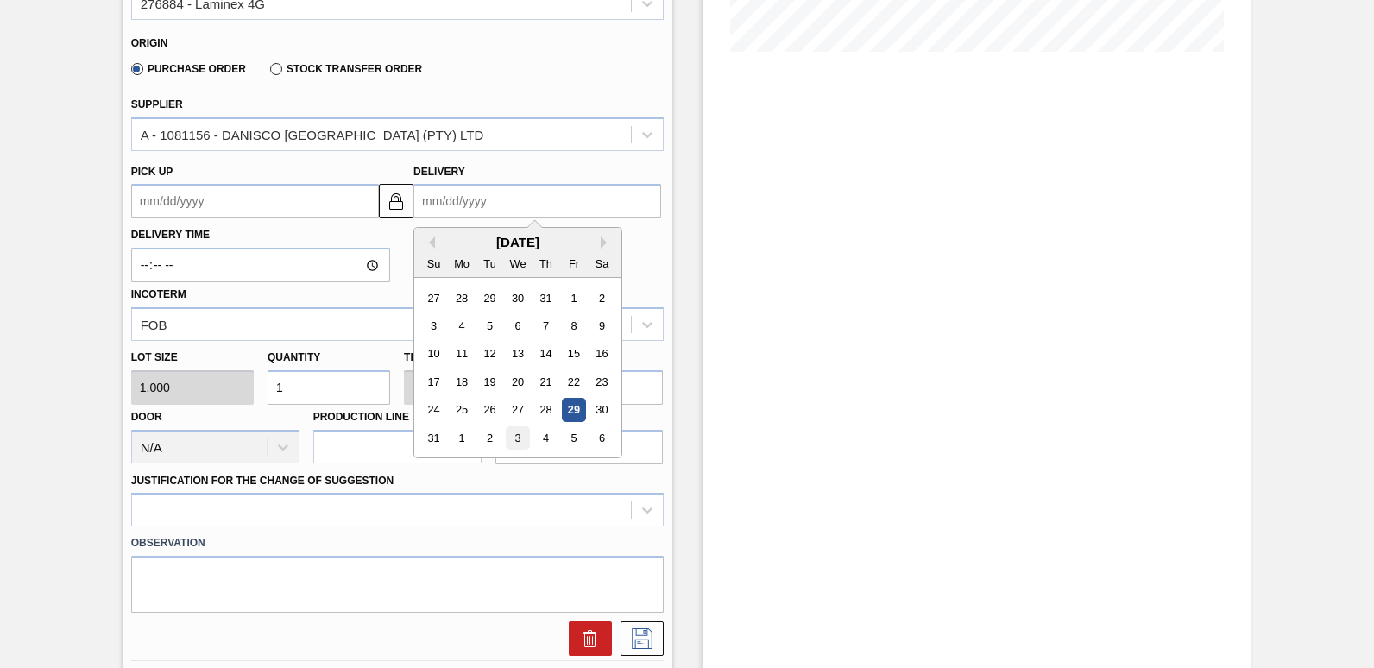
click at [520, 435] on div "3" at bounding box center [518, 437] width 23 height 23
type up3238594814 "[DATE]"
type input "[DATE]"
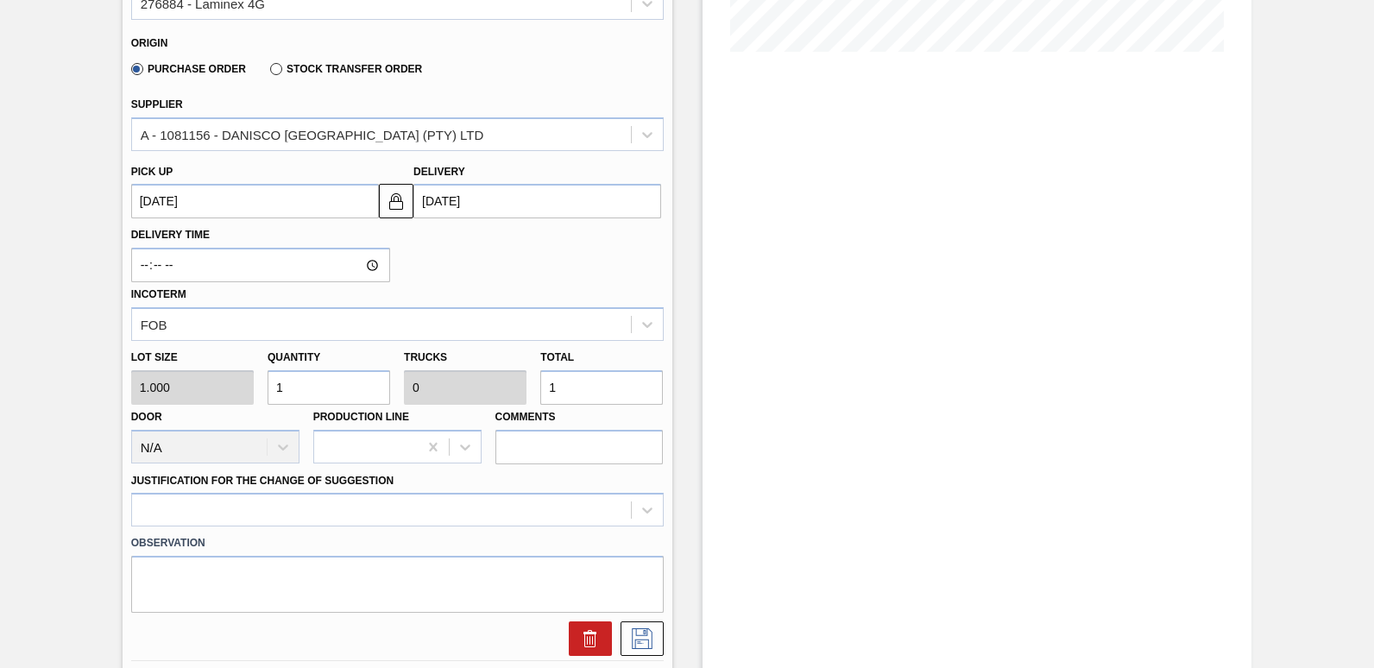
click at [564, 386] on input "1" at bounding box center [601, 387] width 123 height 35
type input "0"
type input "4"
type input "0.001"
type input "4"
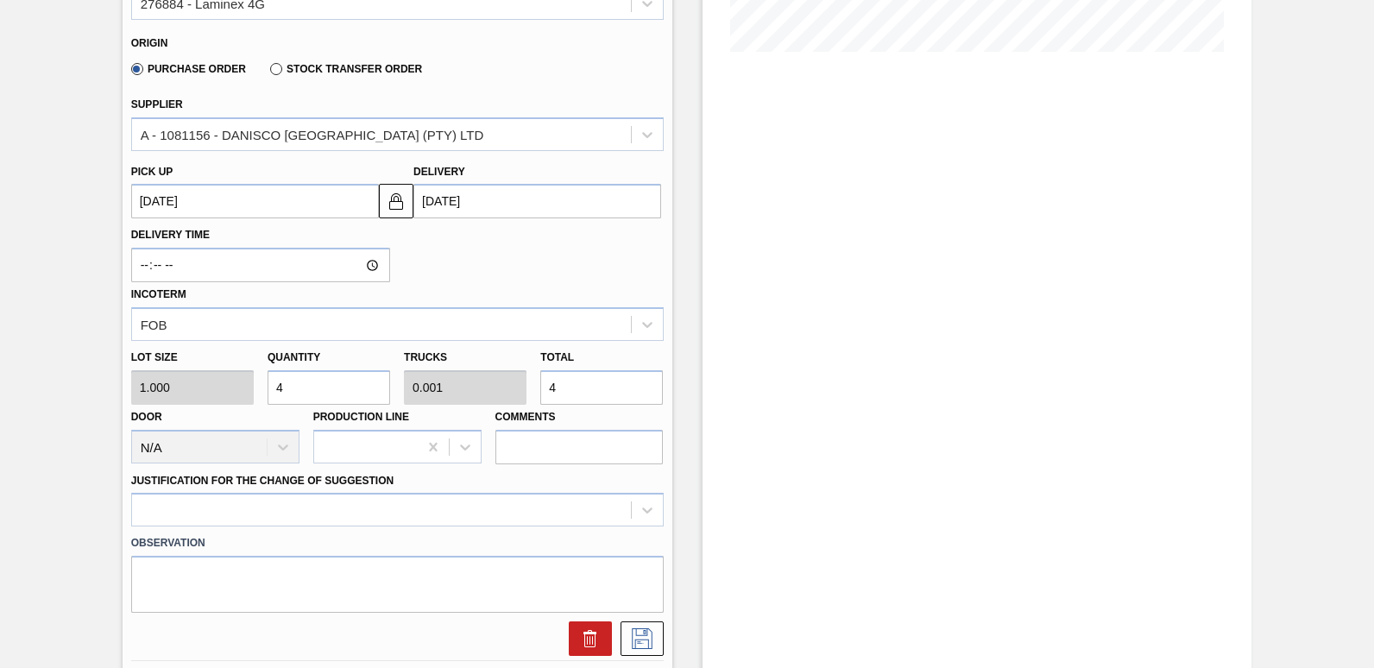
type input "40"
type input "0.01"
type input "40"
type input "400"
type input "0.1"
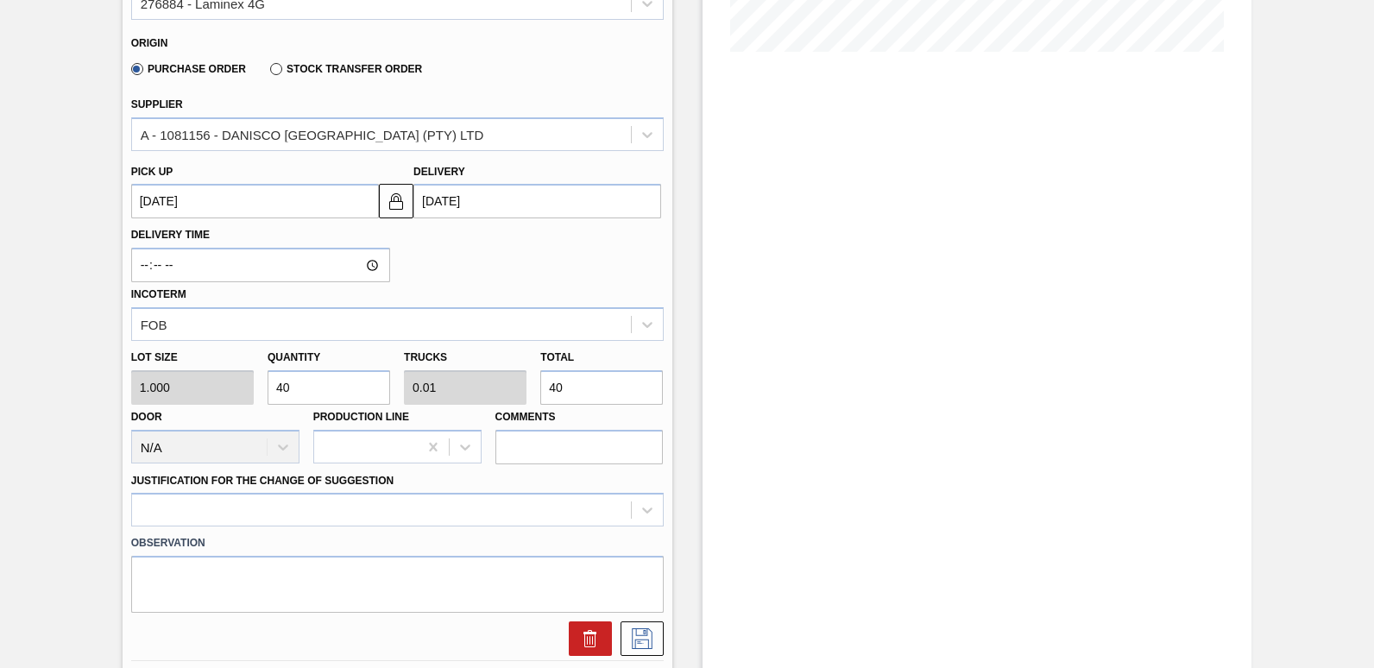
type input "400"
type input "4,000"
type input "1"
type input "4,000"
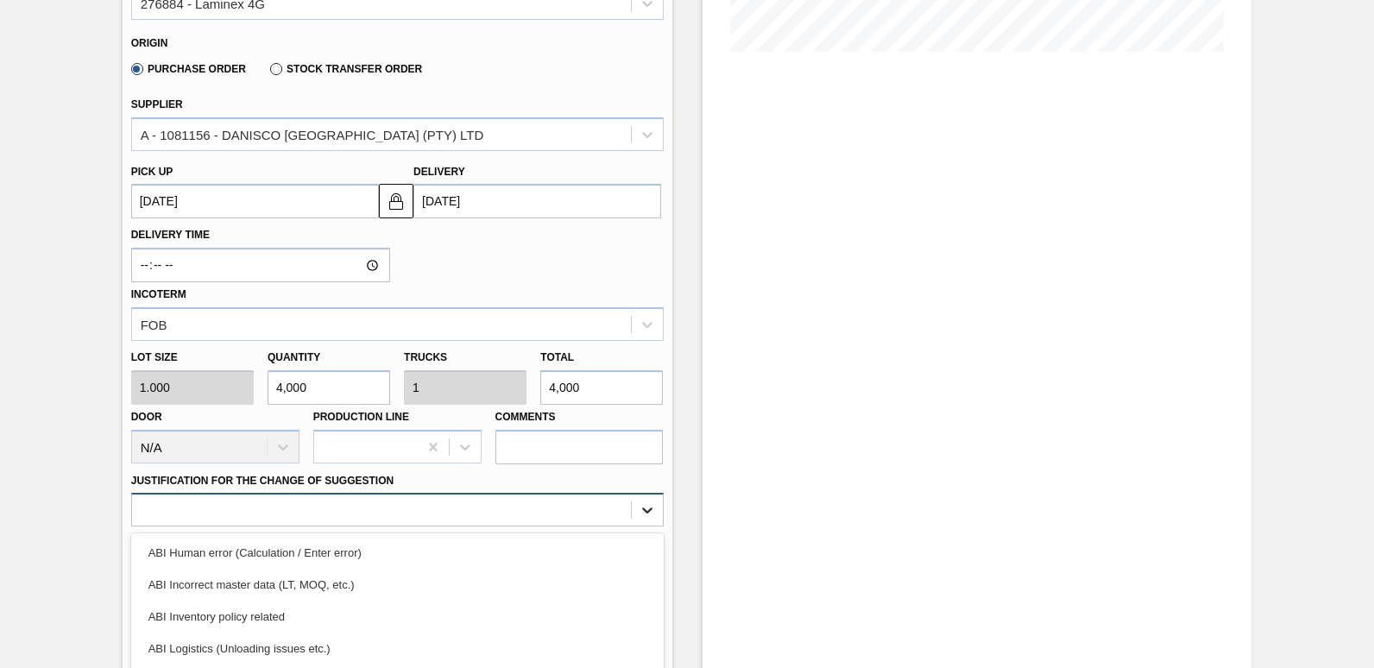
scroll to position [584, 0]
click at [645, 511] on div "option ABI Logistics (Unloading issues etc.) focused, 4 of 18. 18 results avail…" at bounding box center [397, 510] width 533 height 34
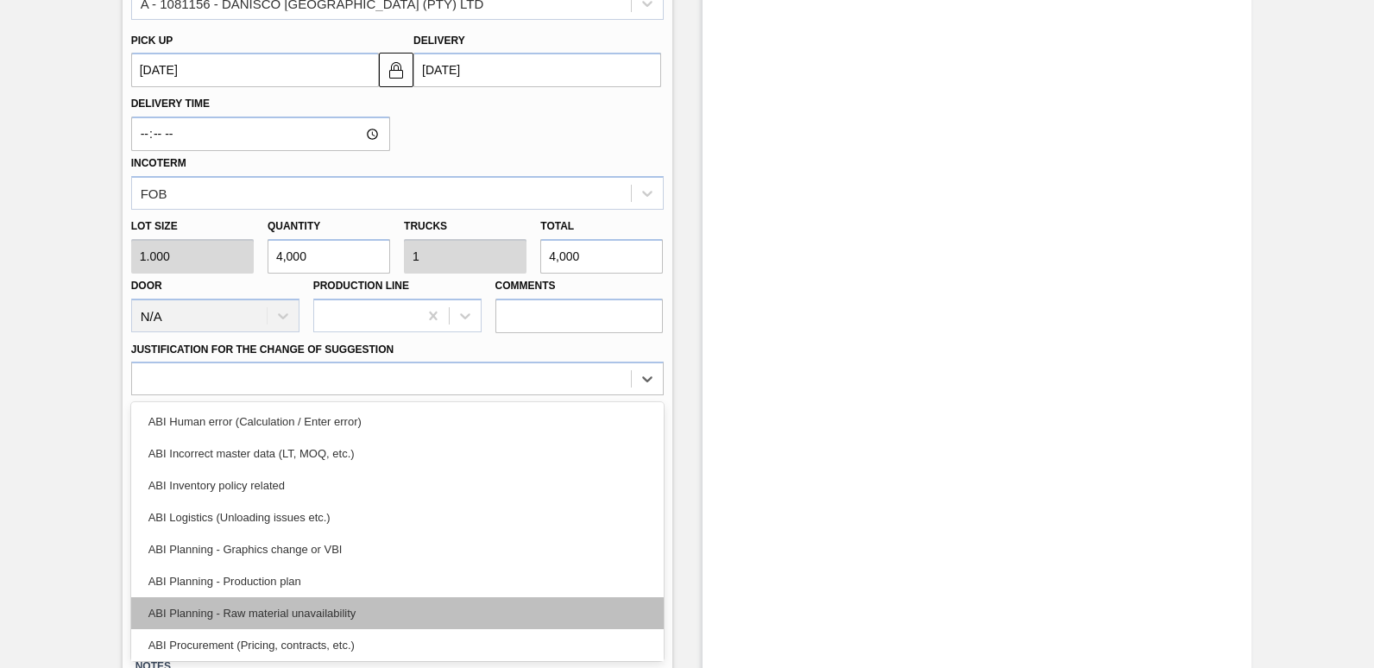
click at [274, 611] on div "ABI Planning - Raw material unavailability" at bounding box center [397, 613] width 533 height 32
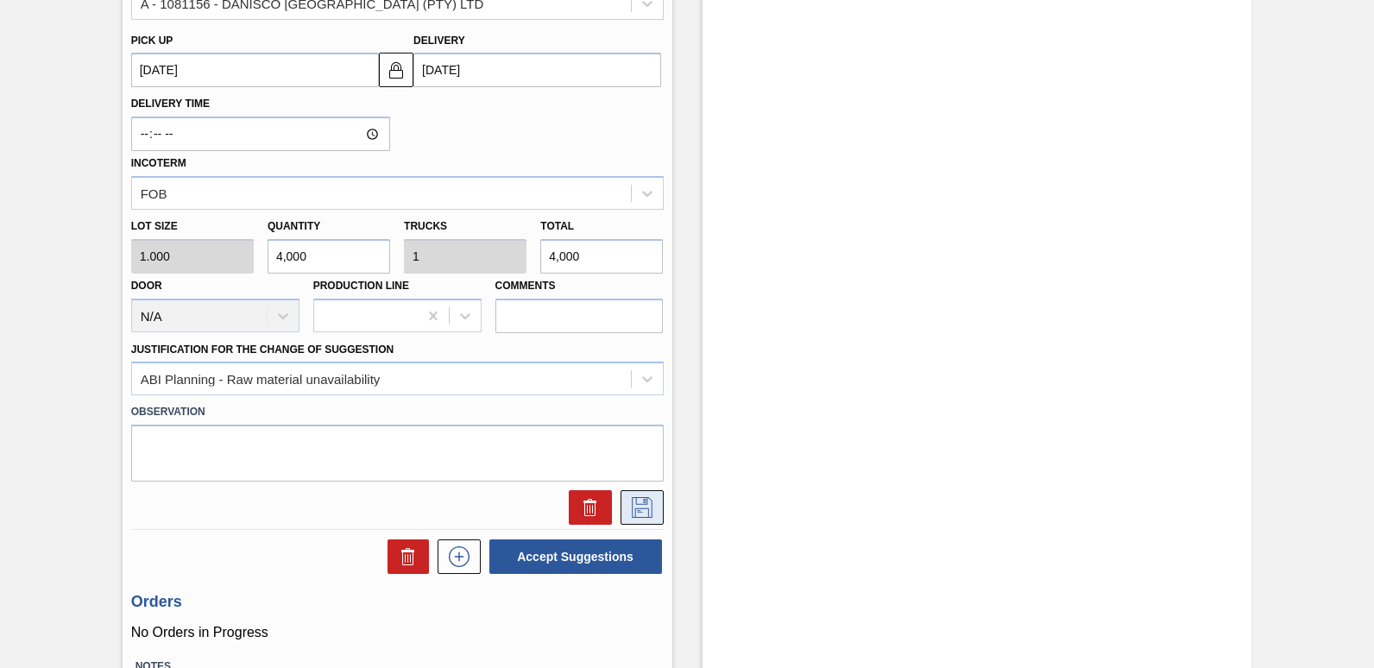
click at [645, 513] on icon at bounding box center [642, 507] width 28 height 21
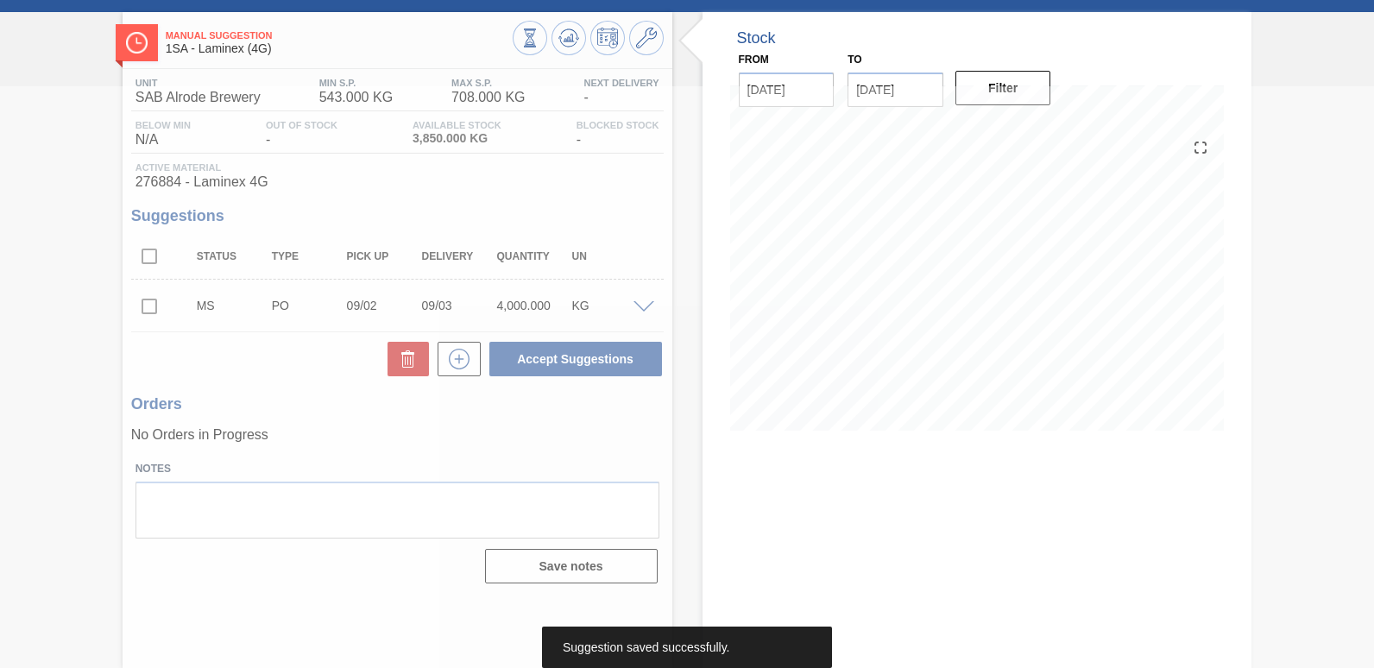
scroll to position [74, 0]
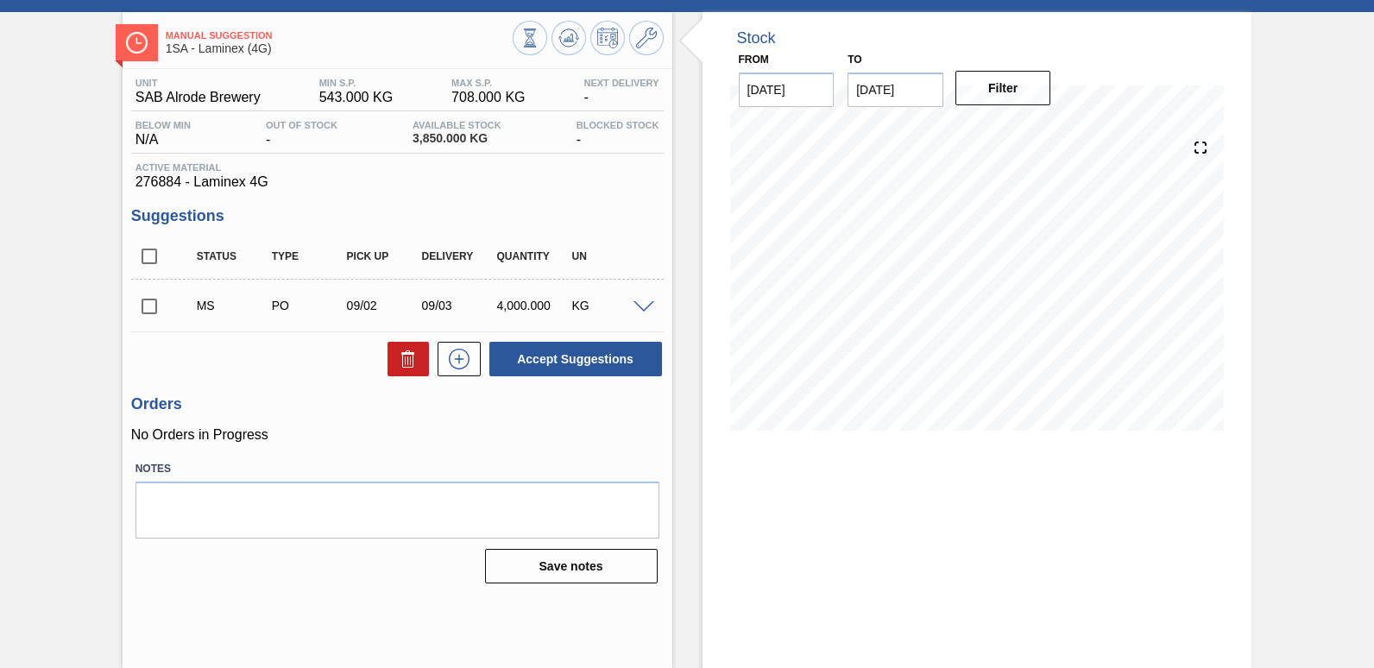
click at [150, 307] on input "checkbox" at bounding box center [149, 306] width 36 height 36
click at [584, 361] on button "Accept Suggestions" at bounding box center [575, 359] width 173 height 35
checkbox input "false"
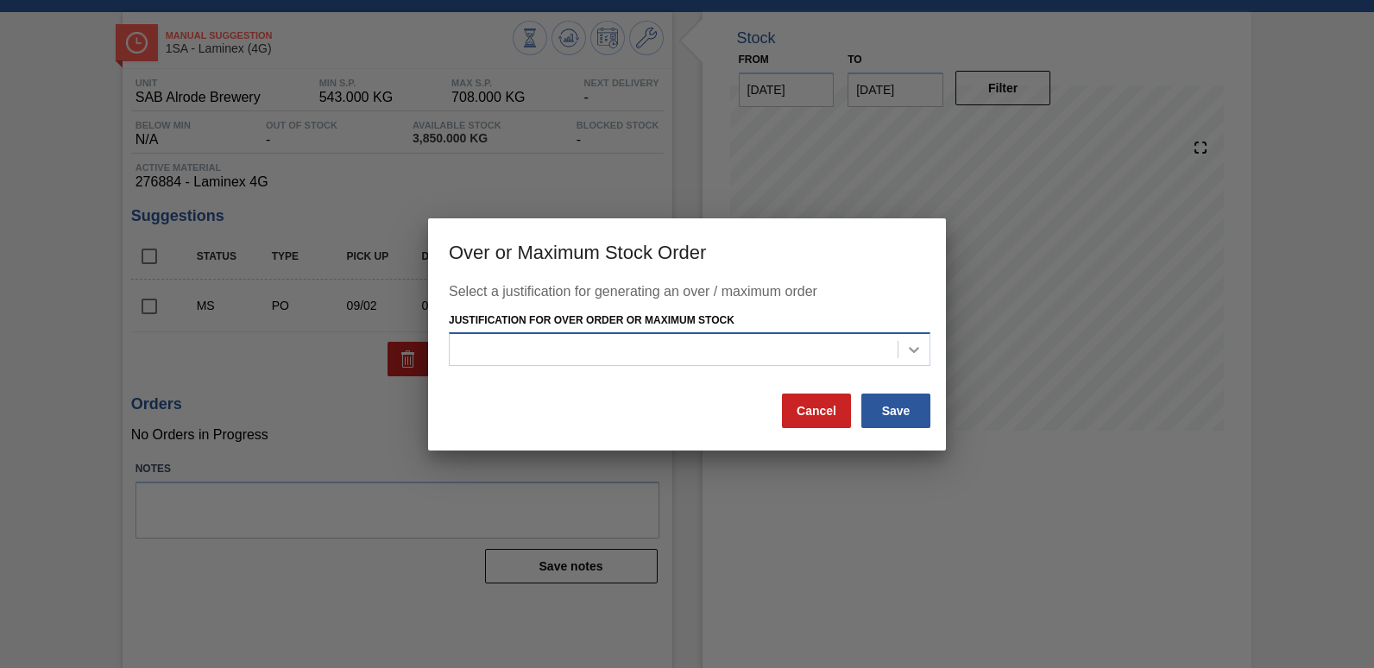
click at [919, 350] on icon at bounding box center [914, 349] width 17 height 17
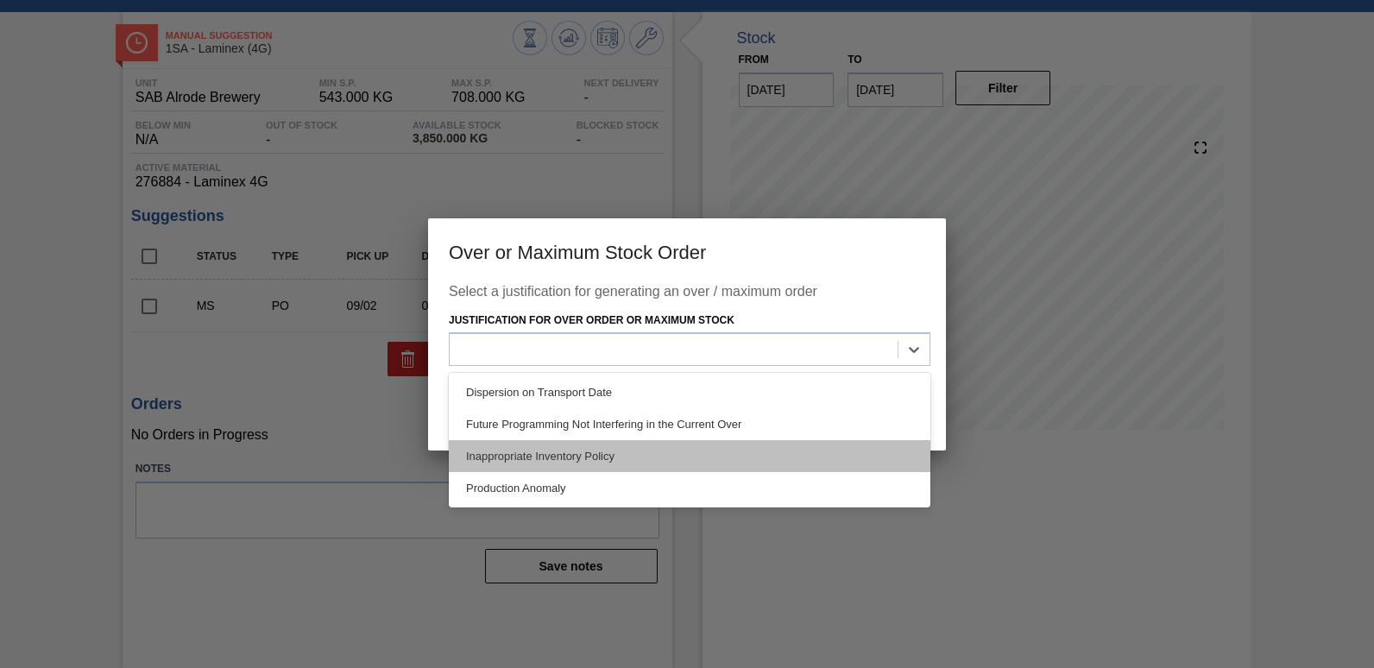
click at [574, 456] on div "Inappropriate Inventory Policy" at bounding box center [690, 456] width 482 height 32
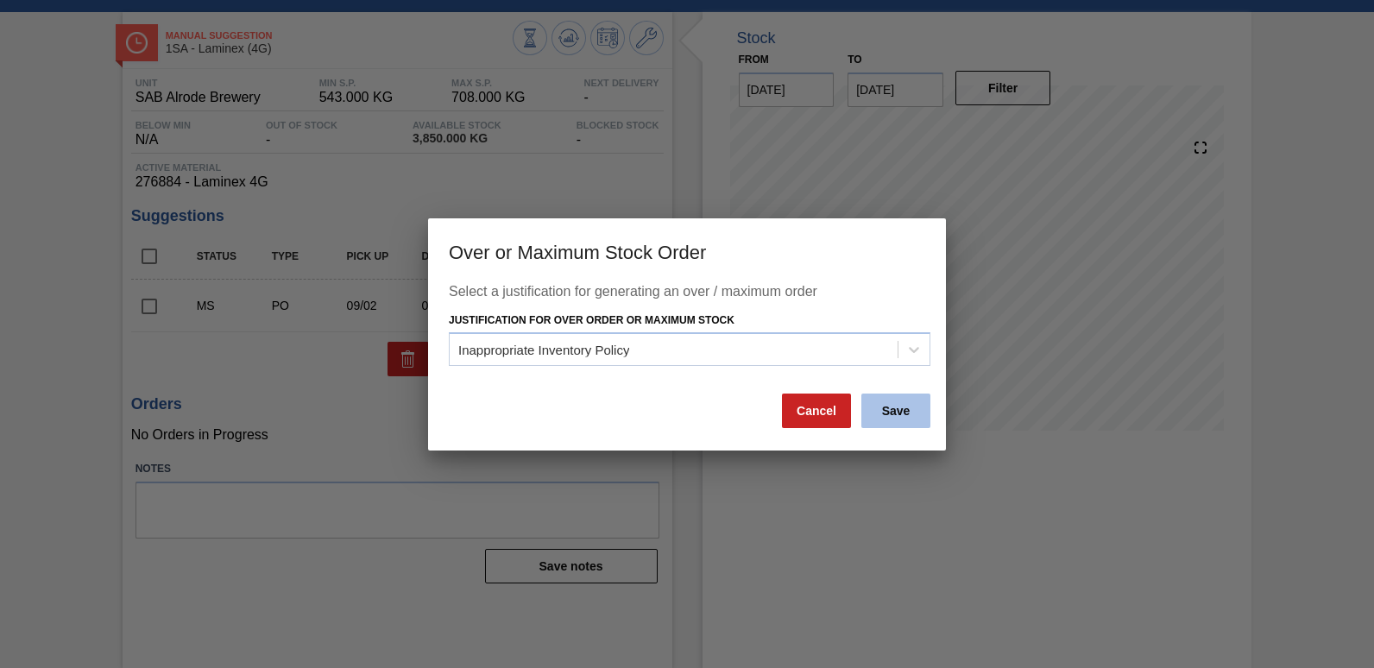
click at [897, 412] on button "Save" at bounding box center [896, 411] width 69 height 35
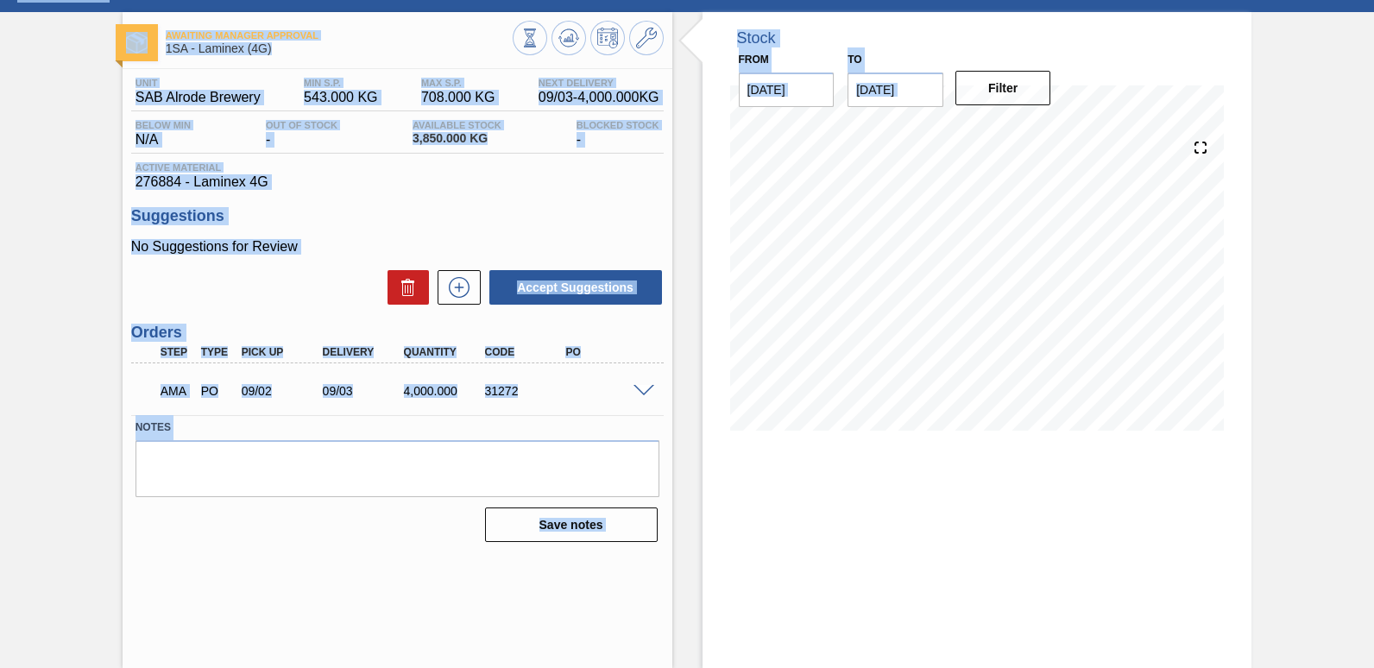
drag, startPoint x: 1370, startPoint y: 80, endPoint x: 1374, endPoint y: 45, distance: 35.7
click at [1373, 0] on html "Tasks Planning Management Transports Reports Master Data [PERSON_NAME] 1217 Mar…" at bounding box center [687, 0] width 1374 height 0
click at [1353, 68] on div "Awaiting Manager Approval 1SA - Laminex (4G) Unit SAB Alrode Brewery MIN S.P. 5…" at bounding box center [687, 340] width 1374 height 656
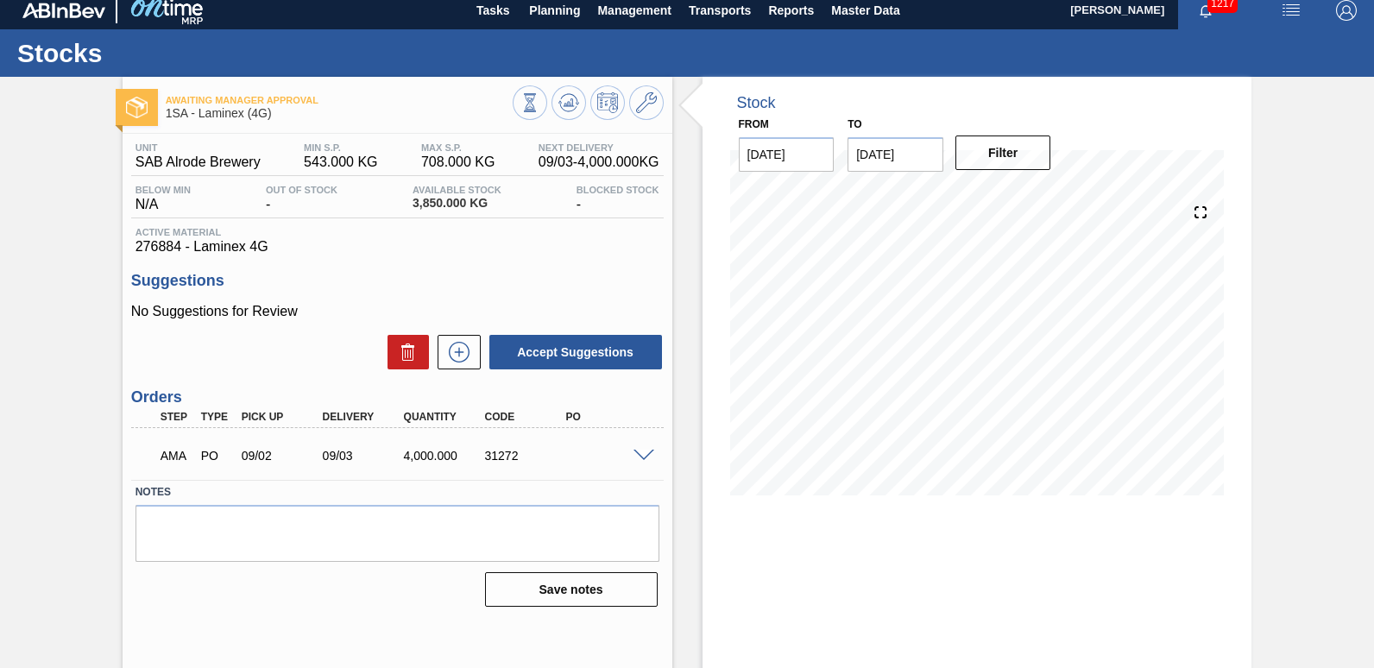
scroll to position [0, 0]
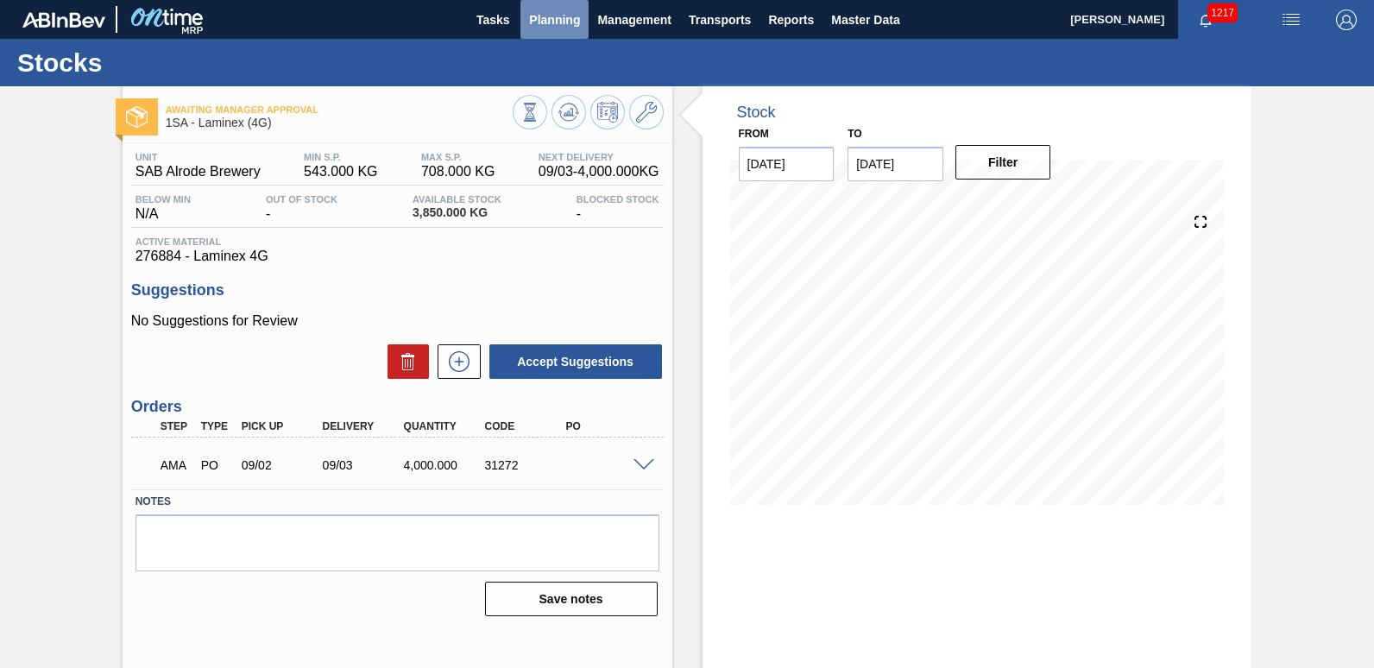
click at [551, 18] on span "Planning" at bounding box center [554, 19] width 51 height 21
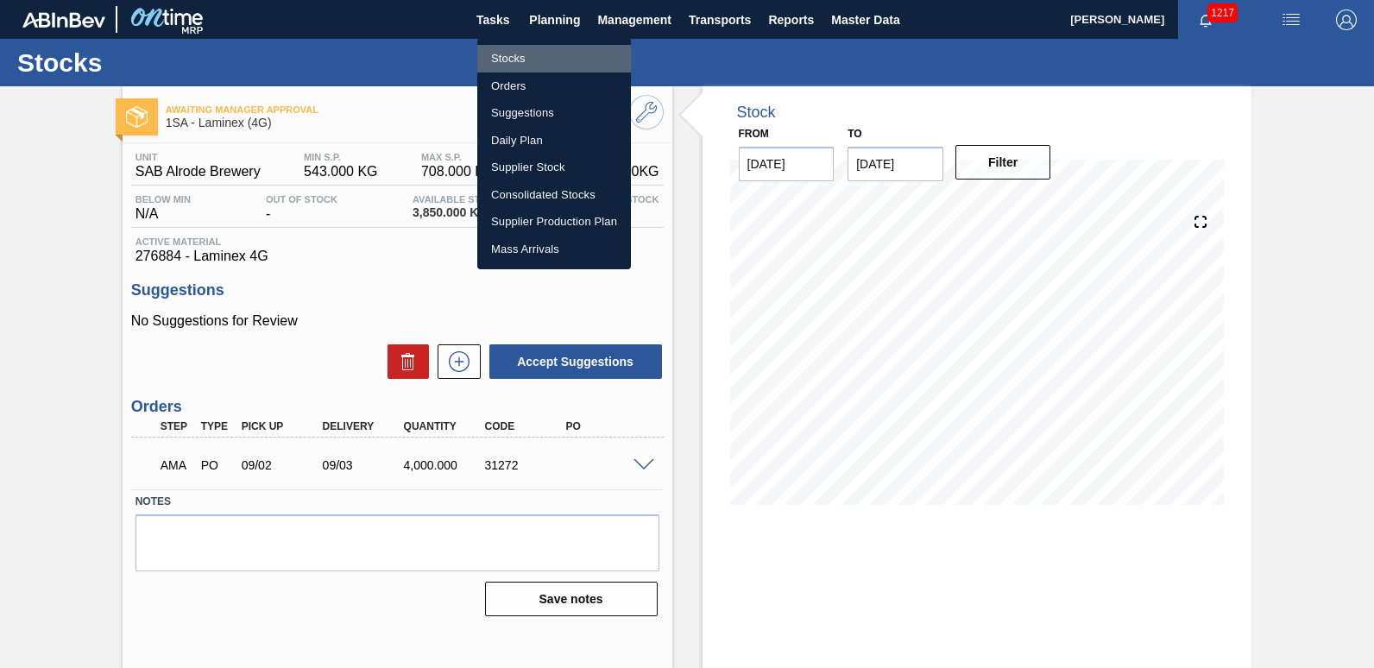
click at [538, 55] on li "Stocks" at bounding box center [554, 59] width 154 height 28
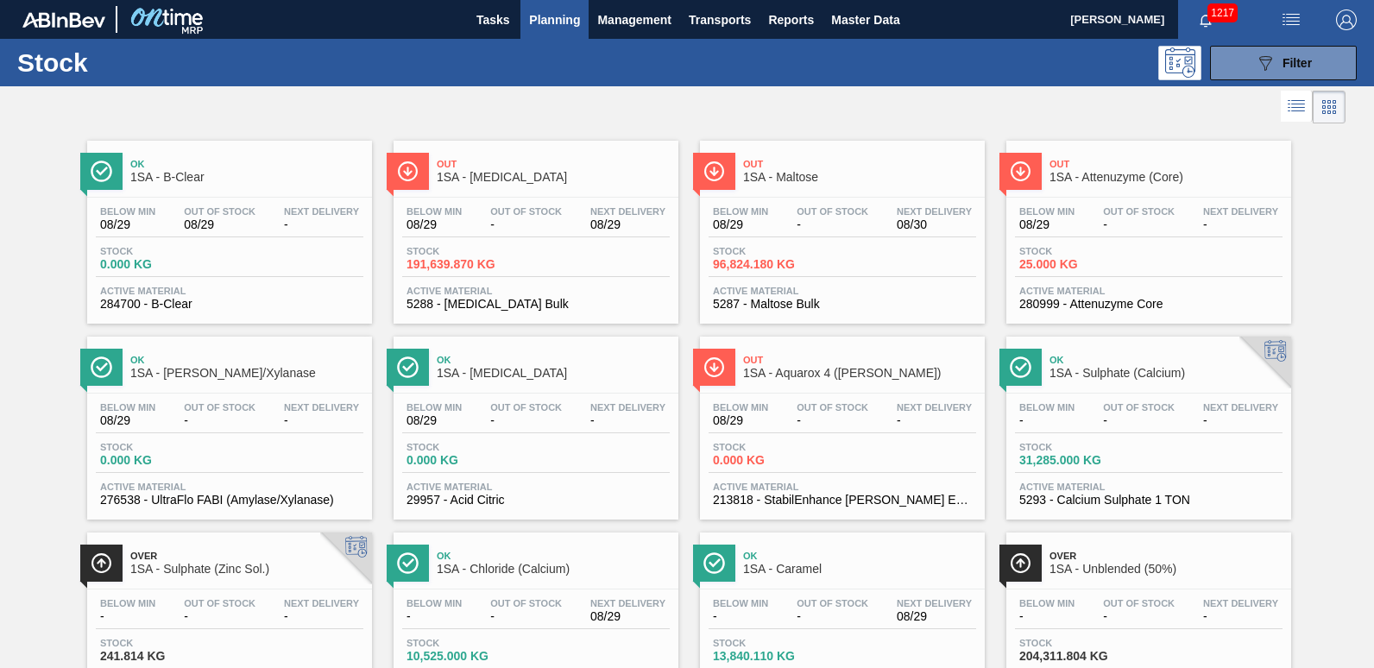
click at [1092, 446] on span "Stock" at bounding box center [1080, 447] width 121 height 10
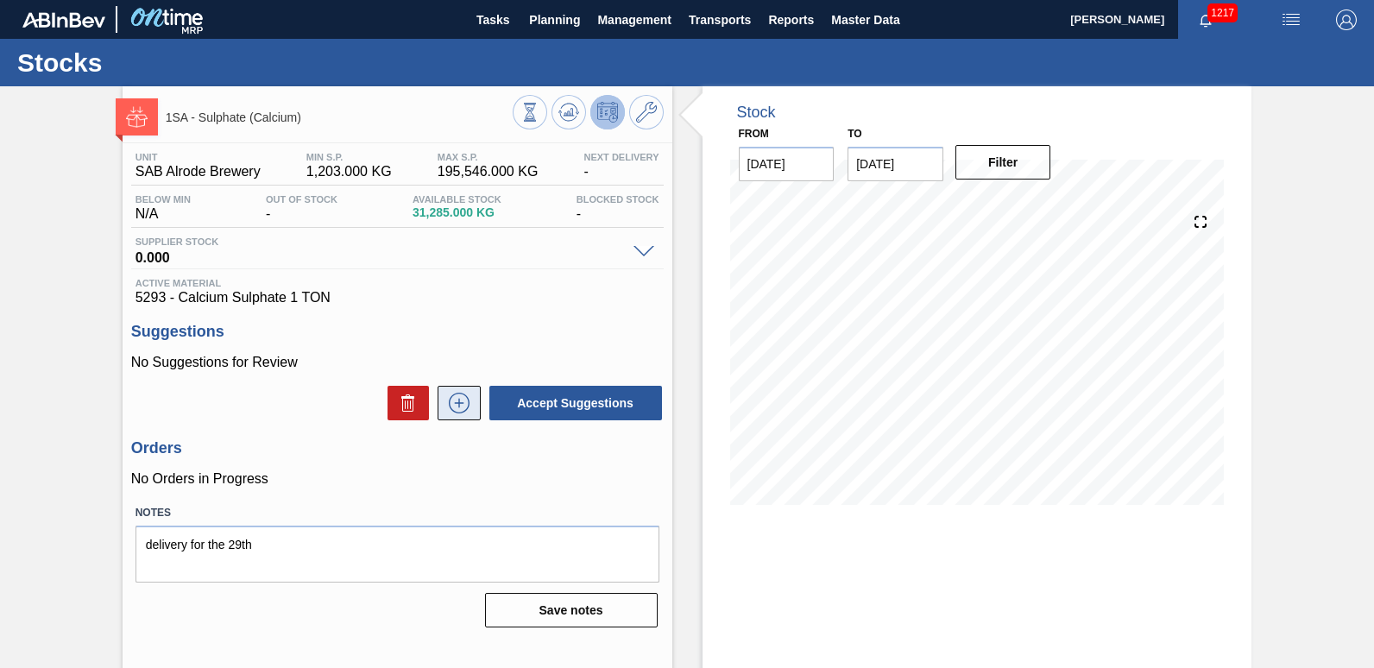
click at [458, 404] on icon at bounding box center [459, 403] width 28 height 21
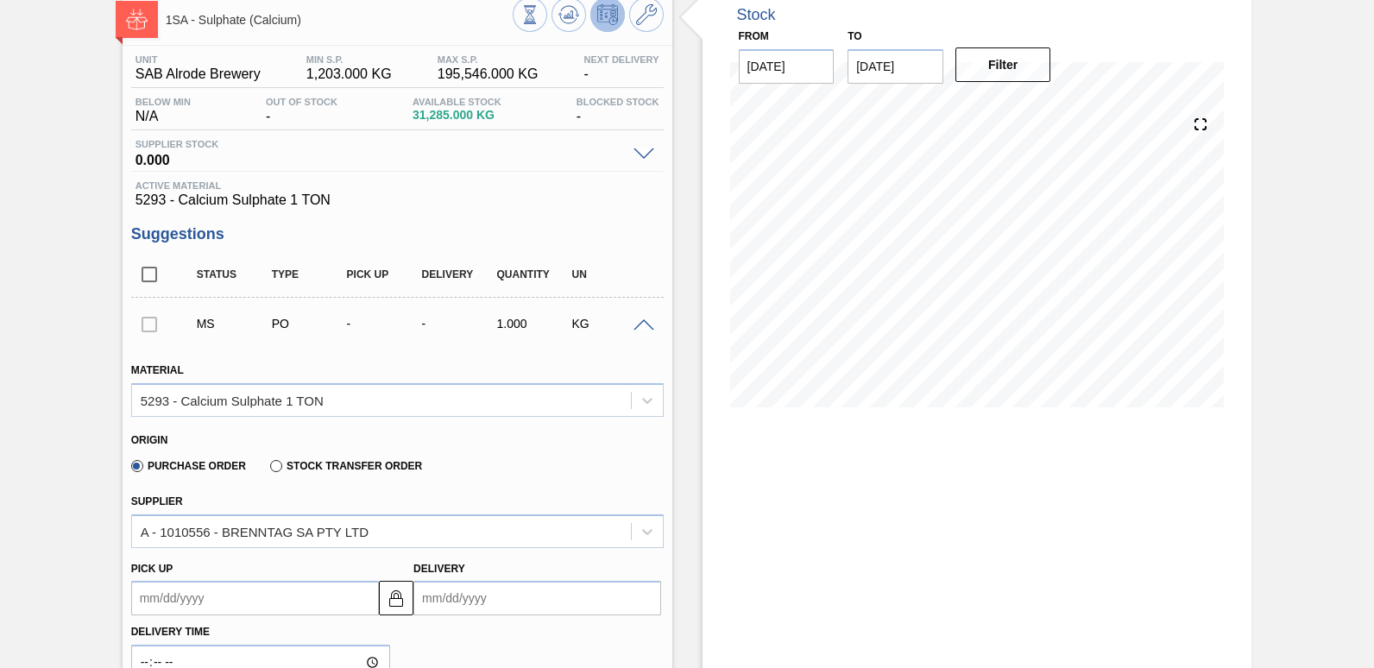
scroll to position [145, 0]
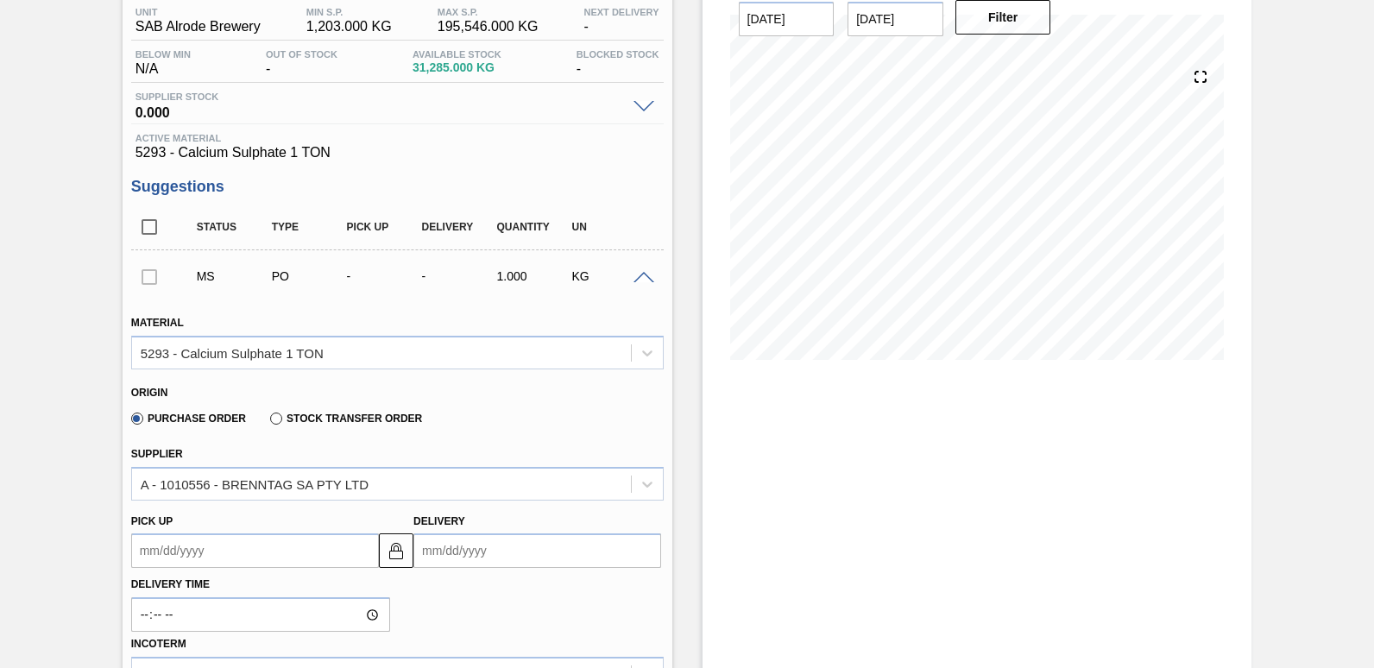
click at [506, 559] on input "Delivery" at bounding box center [538, 551] width 248 height 35
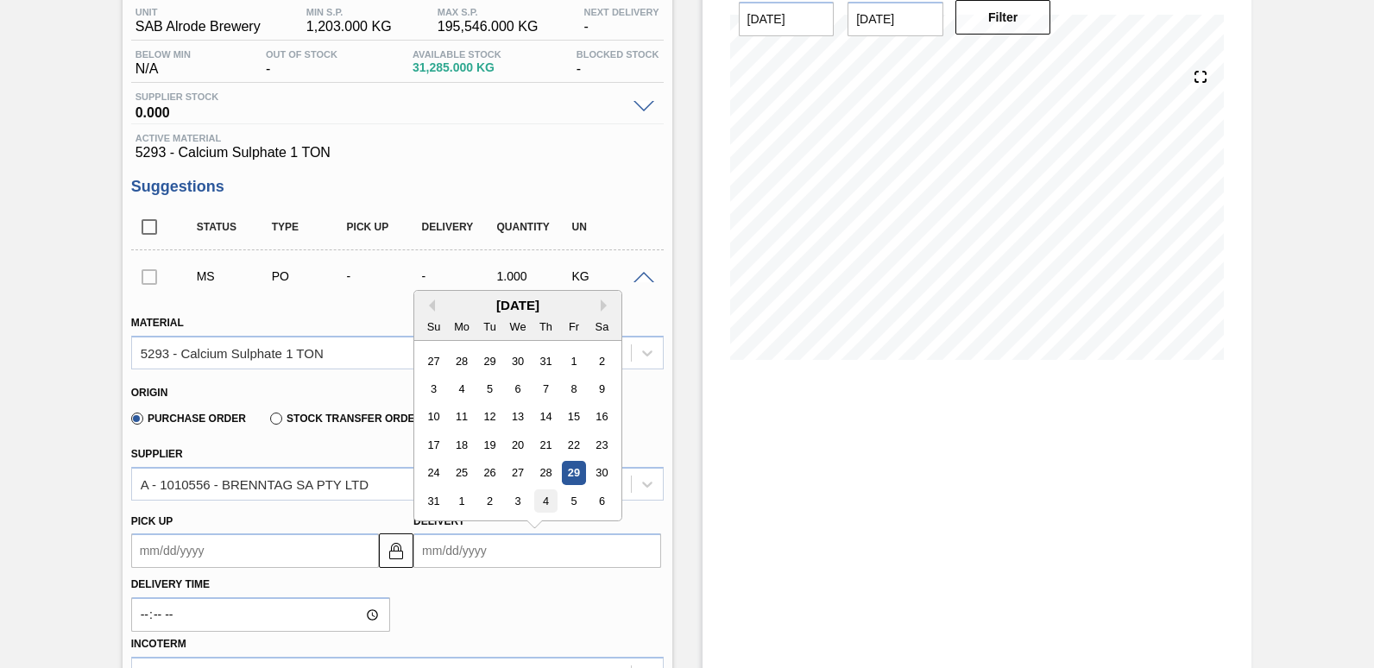
click at [545, 501] on div "4" at bounding box center [545, 500] width 23 height 23
type up3238594815 "[DATE]"
type input "[DATE]"
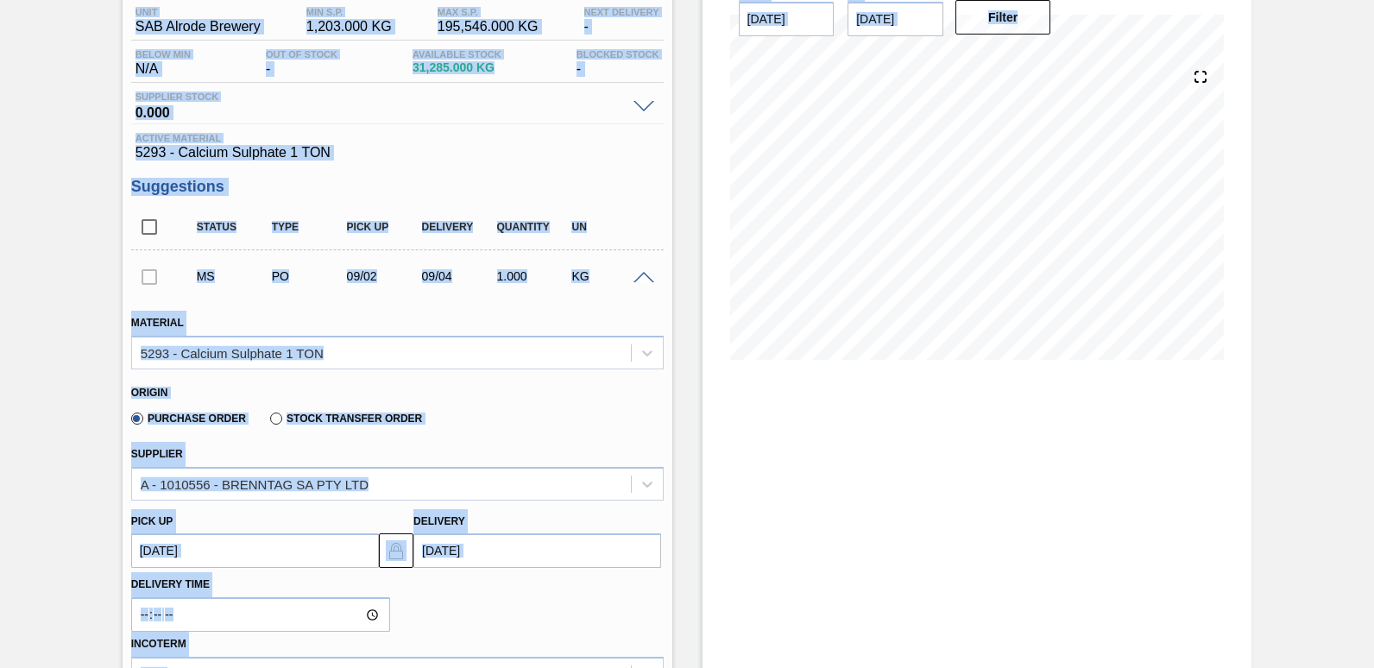
drag, startPoint x: 1371, startPoint y: 370, endPoint x: 1377, endPoint y: 424, distance: 53.9
click at [1373, 0] on html "Tasks Planning Management Transports Reports Master Data [PERSON_NAME] 1217 Mar…" at bounding box center [687, 0] width 1374 height 0
click at [1324, 143] on div "1SA - Sulphate (Calcium) Unit SAB Alrode Brewery MIN S.P. 1,203.000 KG MAX S.P.…" at bounding box center [687, 608] width 1374 height 1335
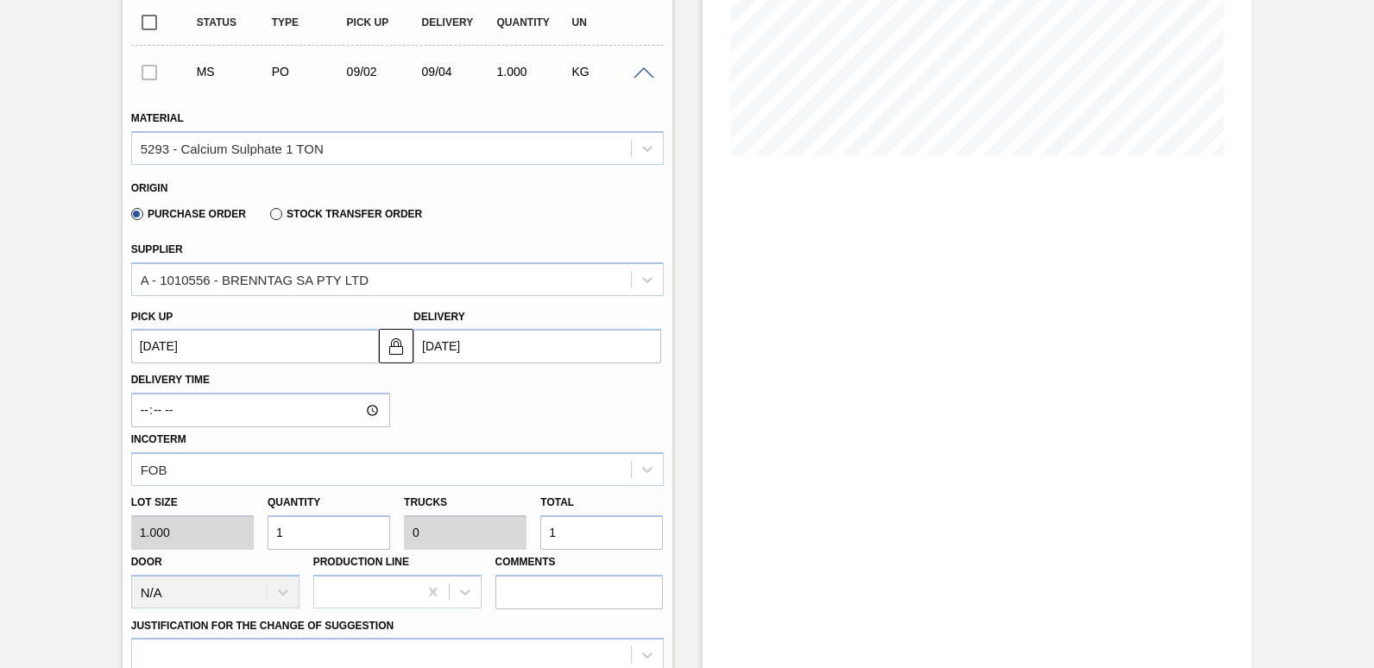
scroll to position [352, 0]
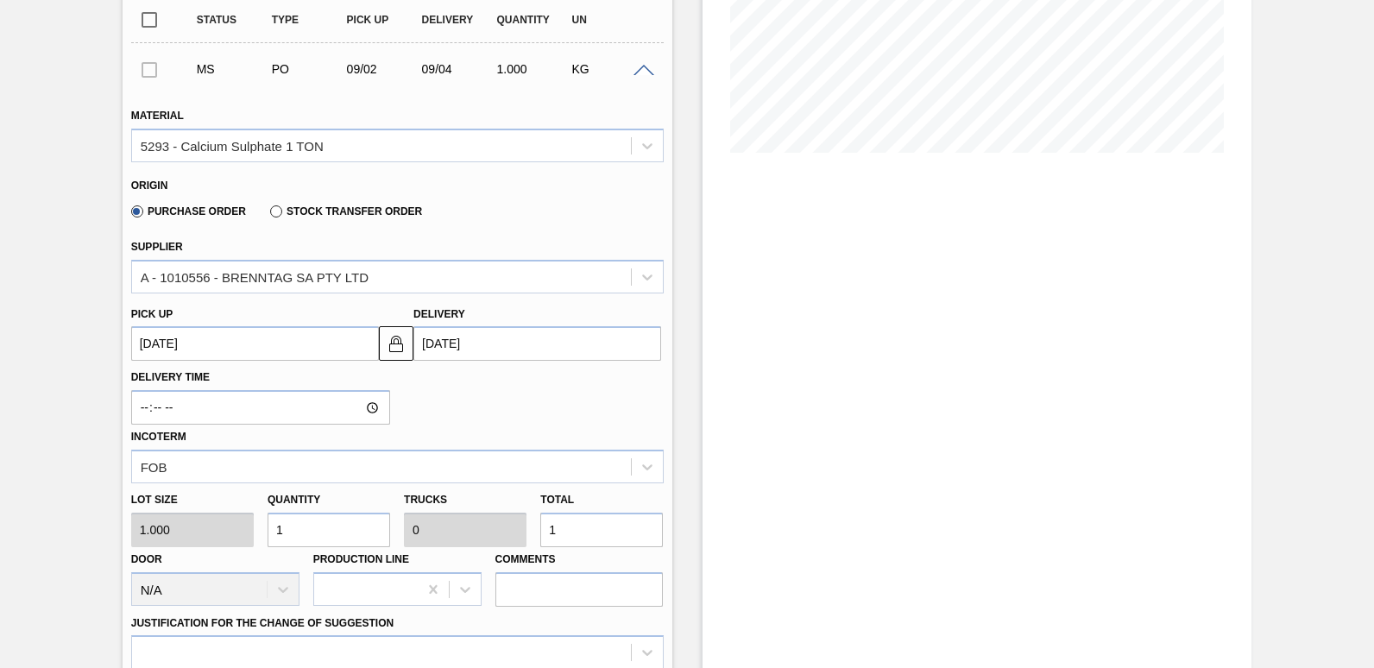
click at [559, 534] on input "1" at bounding box center [601, 530] width 123 height 35
type input "0"
type input "1"
type input "19"
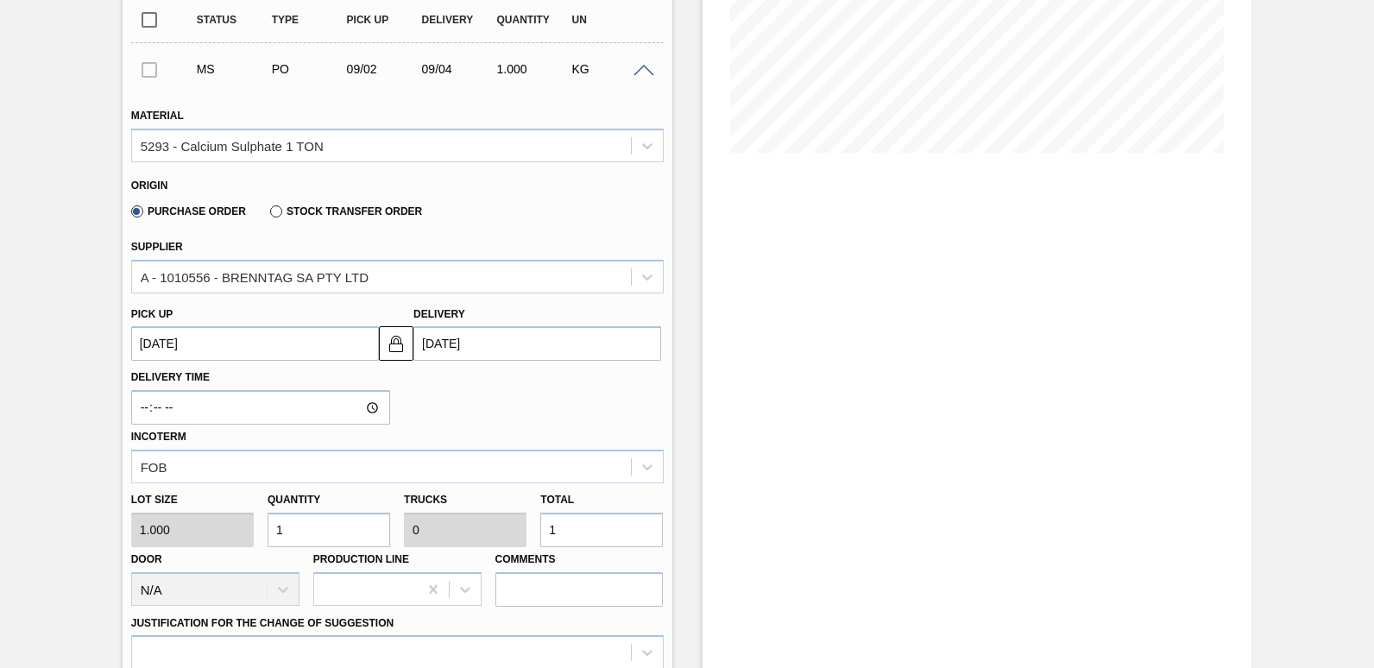
type input "0.001"
type input "19"
type input "196"
type input "0.01"
type input "196"
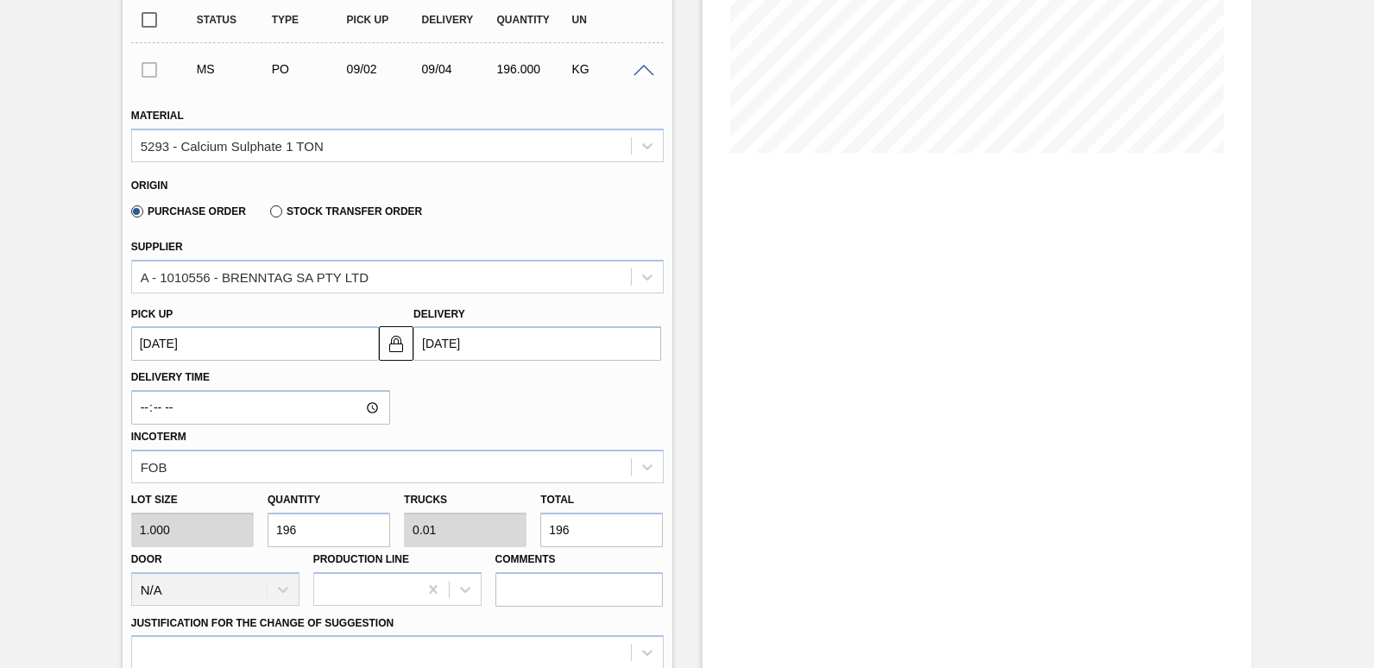
type input "1,960"
type input "0.1"
type input "1,960"
type input "19,600"
type input "1"
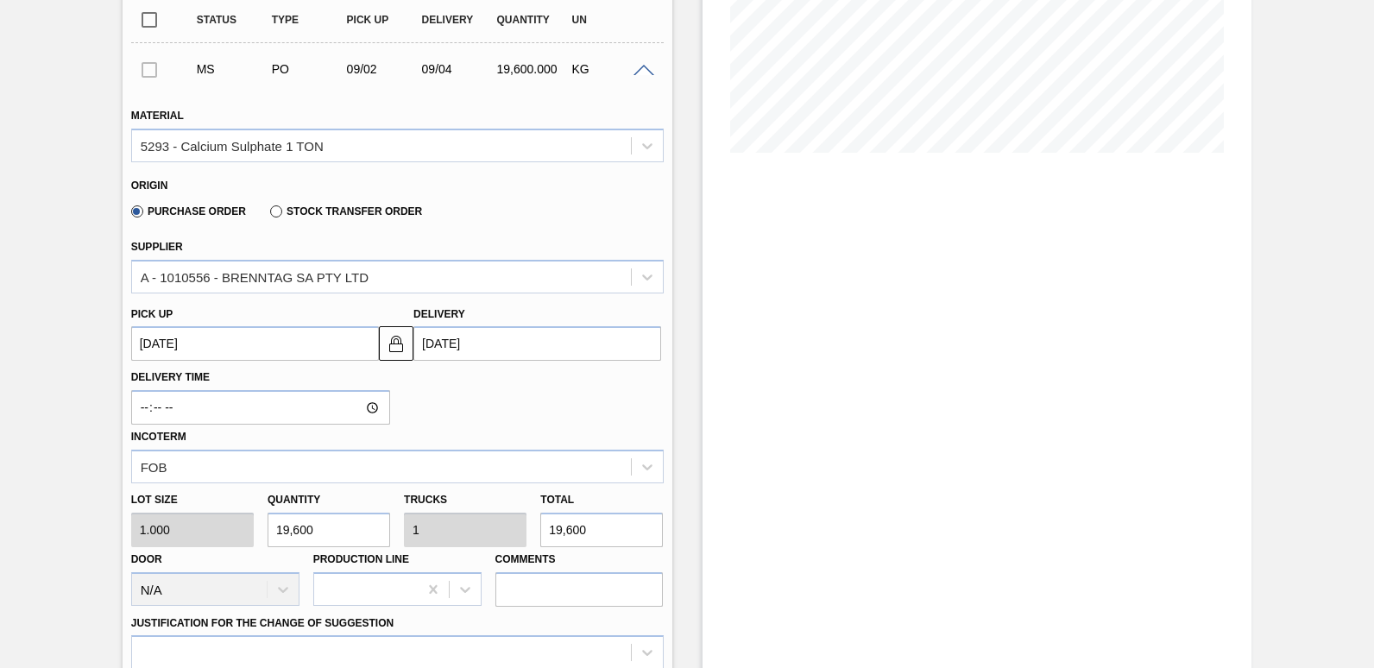
type input "19,600"
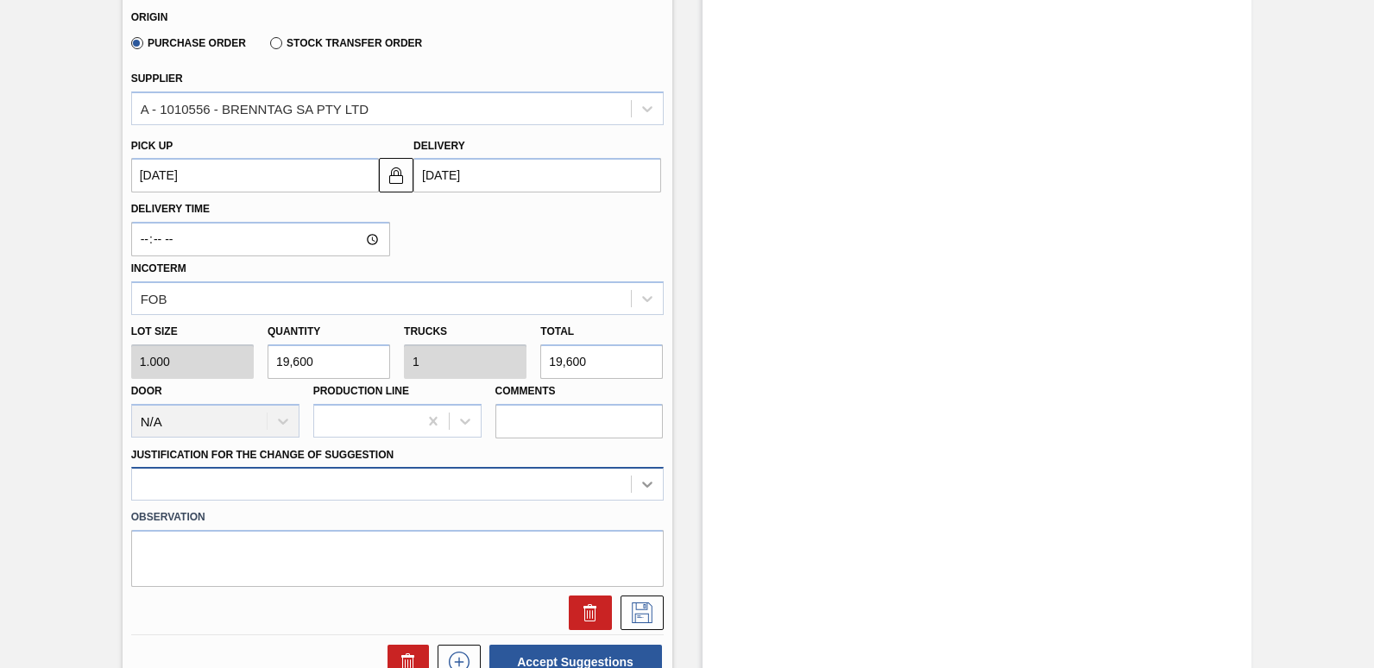
scroll to position [626, 0]
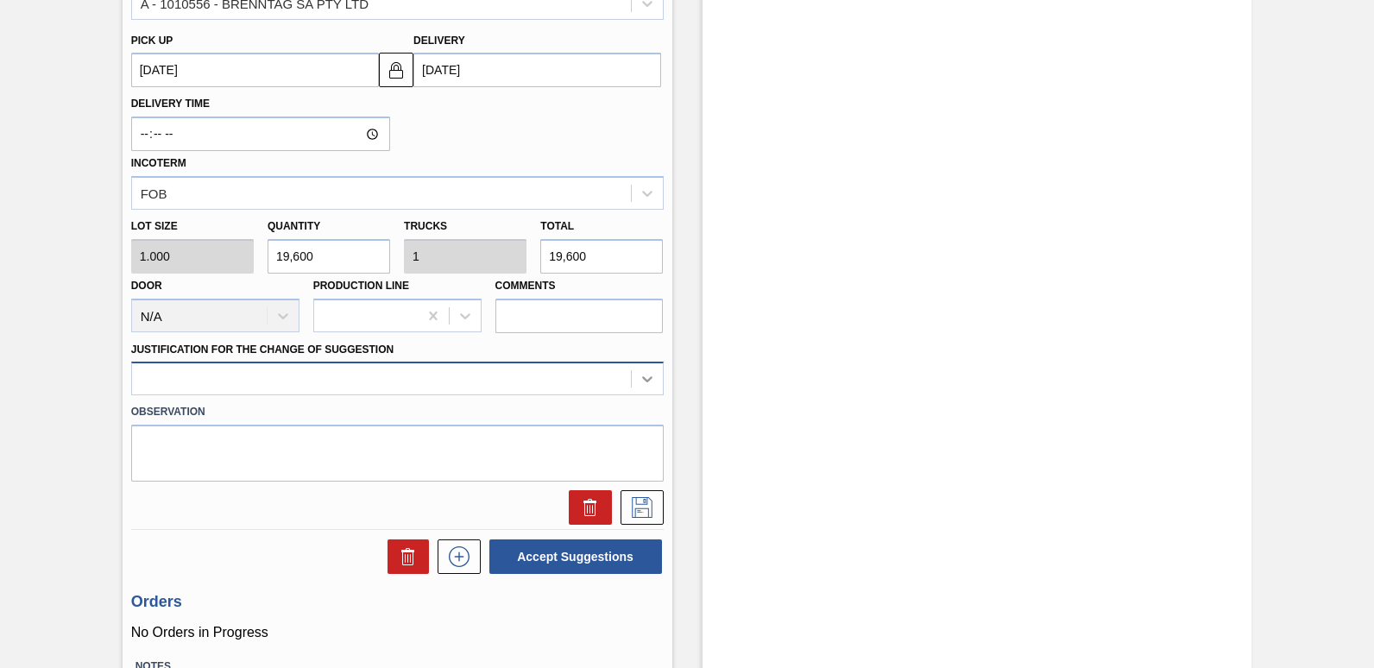
click at [646, 395] on div at bounding box center [397, 379] width 533 height 34
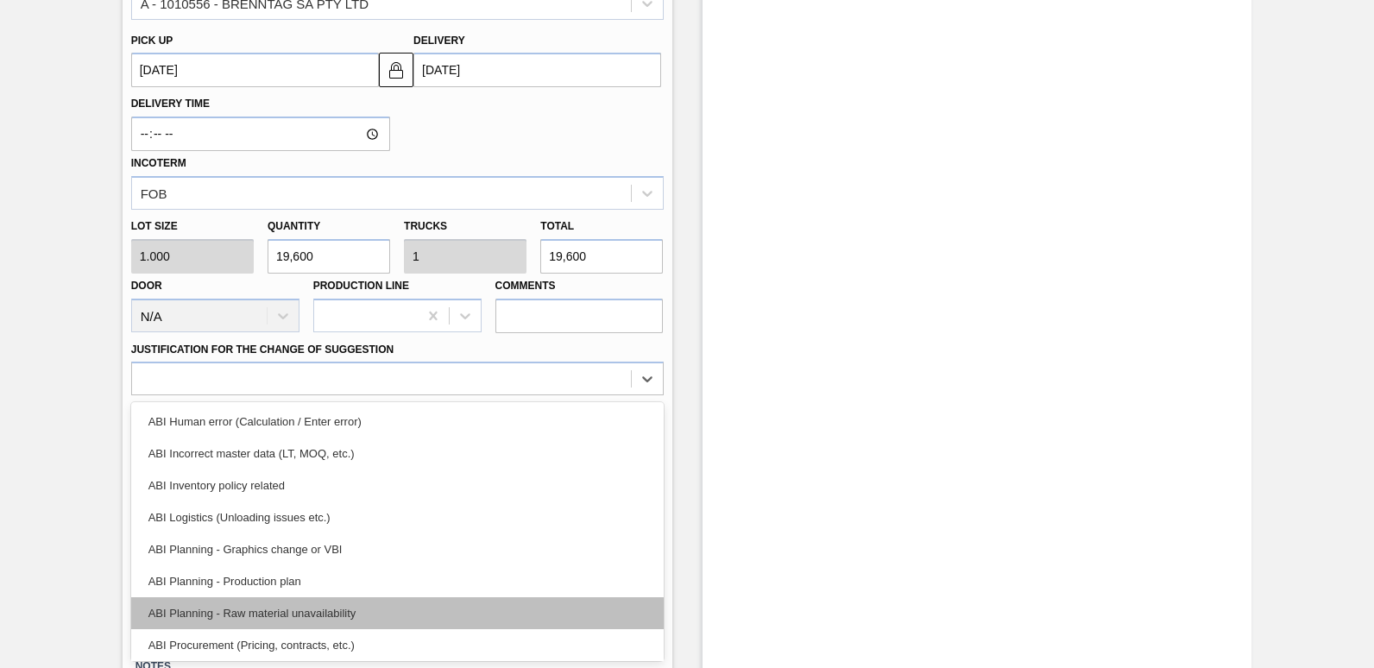
click at [350, 609] on div "ABI Planning - Raw material unavailability" at bounding box center [397, 613] width 533 height 32
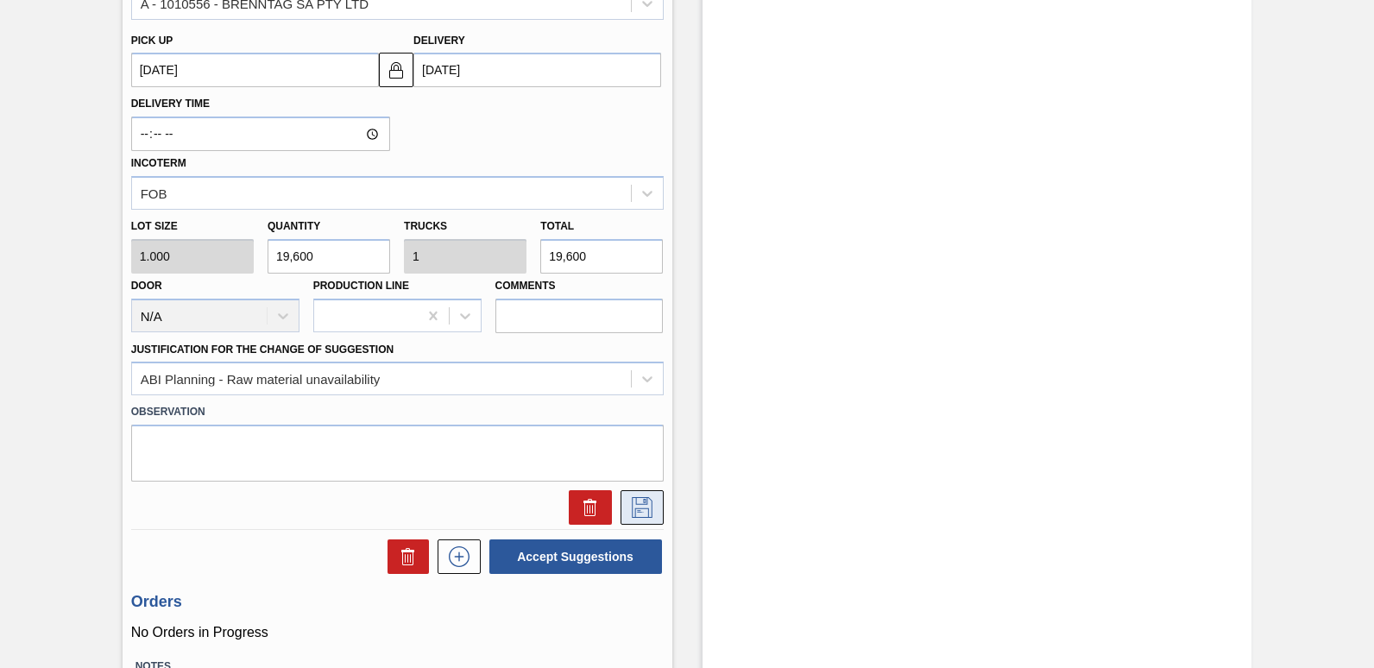
click at [637, 508] on icon at bounding box center [642, 507] width 21 height 21
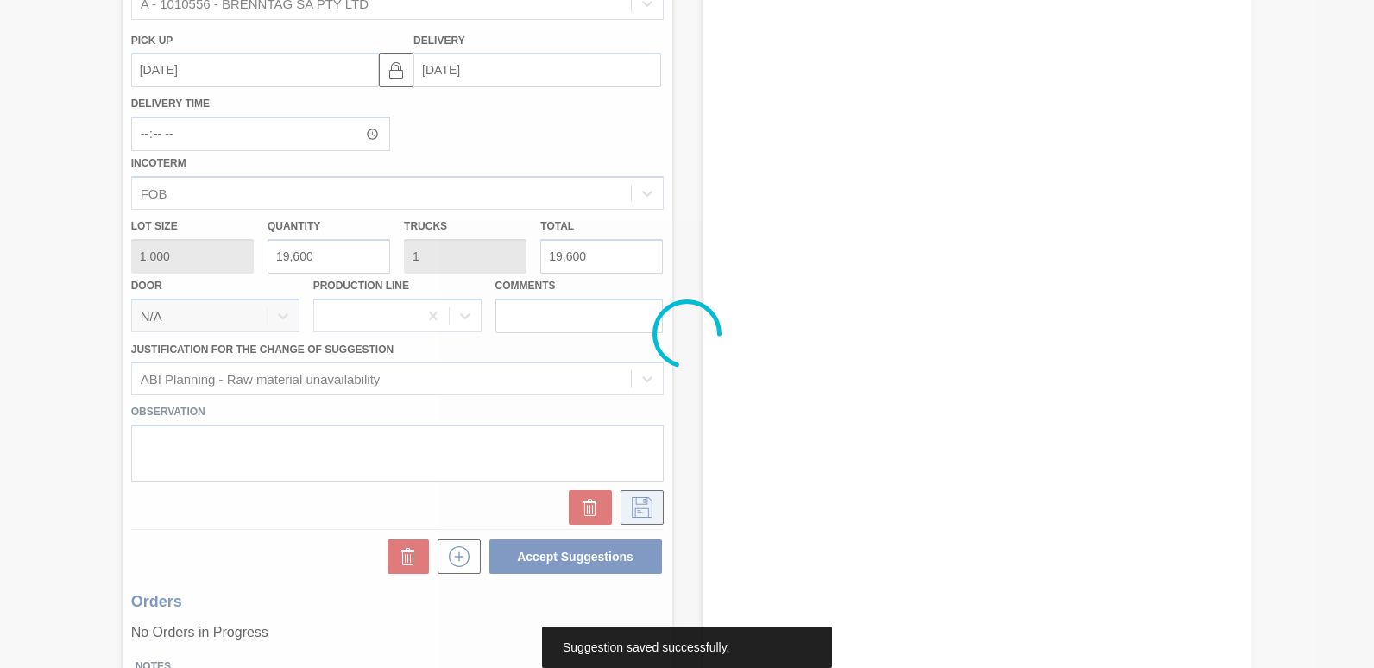
scroll to position [74, 0]
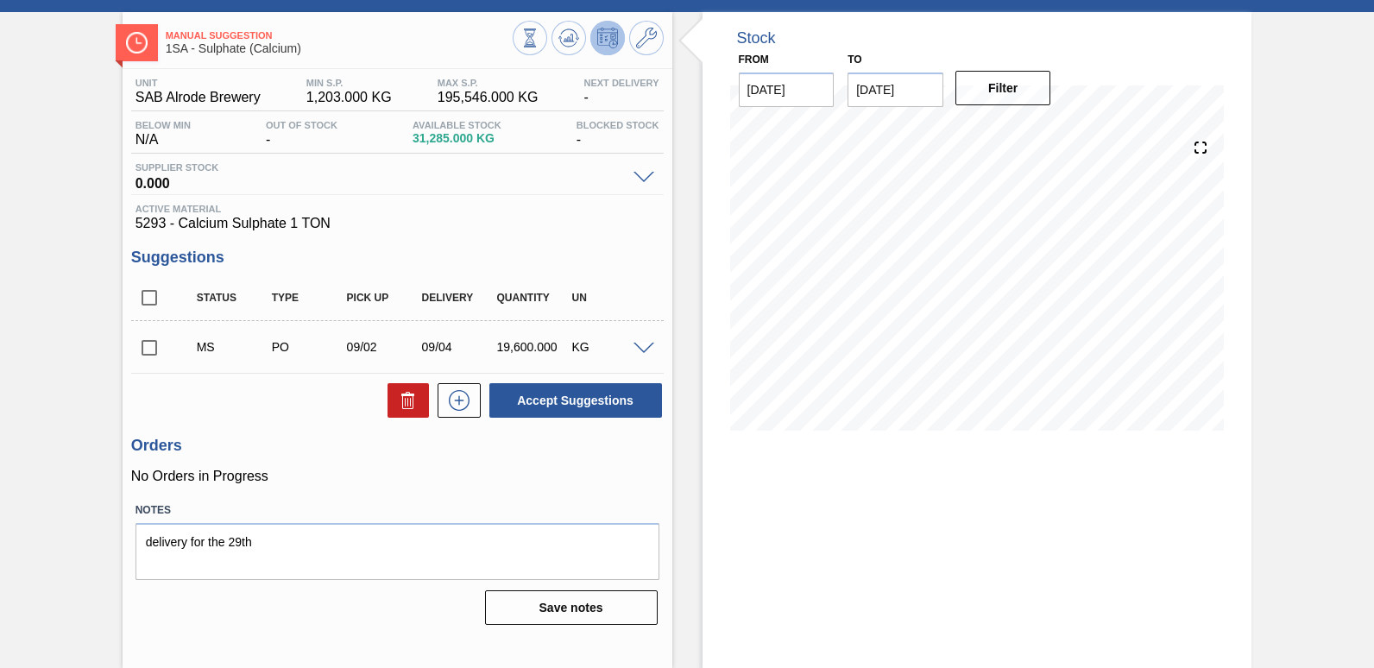
click at [147, 349] on input "checkbox" at bounding box center [149, 348] width 36 height 36
click at [571, 407] on button "Accept Suggestions" at bounding box center [575, 400] width 173 height 35
checkbox input "false"
